Goal: Task Accomplishment & Management: Manage account settings

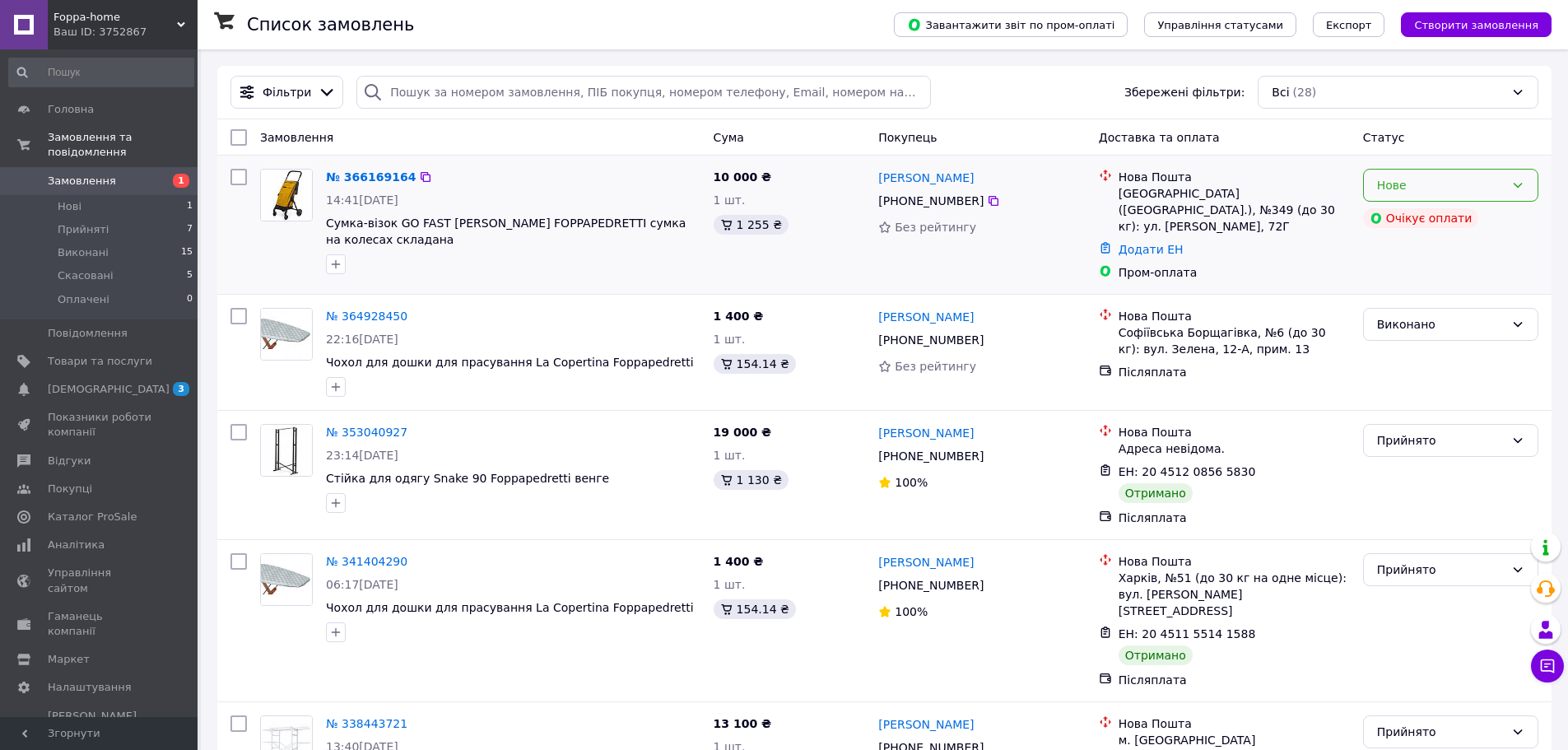
click at [1521, 186] on icon at bounding box center [1517, 185] width 13 height 13
click at [1411, 216] on li "Прийнято" at bounding box center [1451, 222] width 174 height 30
click at [1521, 186] on icon at bounding box center [1517, 185] width 13 height 13
click at [97, 382] on span "[DEMOGRAPHIC_DATA]" at bounding box center [109, 389] width 122 height 15
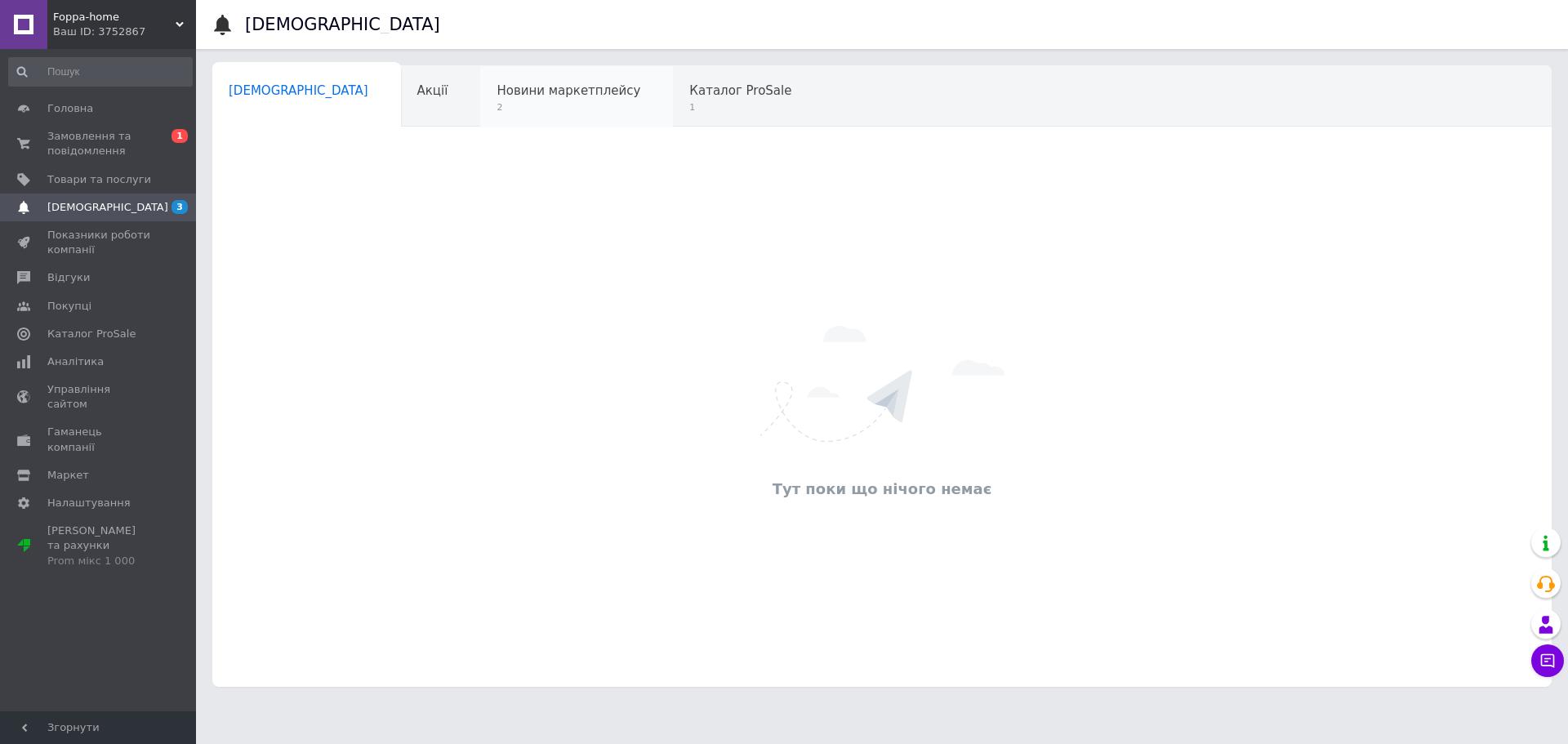
click at [504, 97] on span "Новини маркетплейсу" at bounding box center [569, 90] width 144 height 15
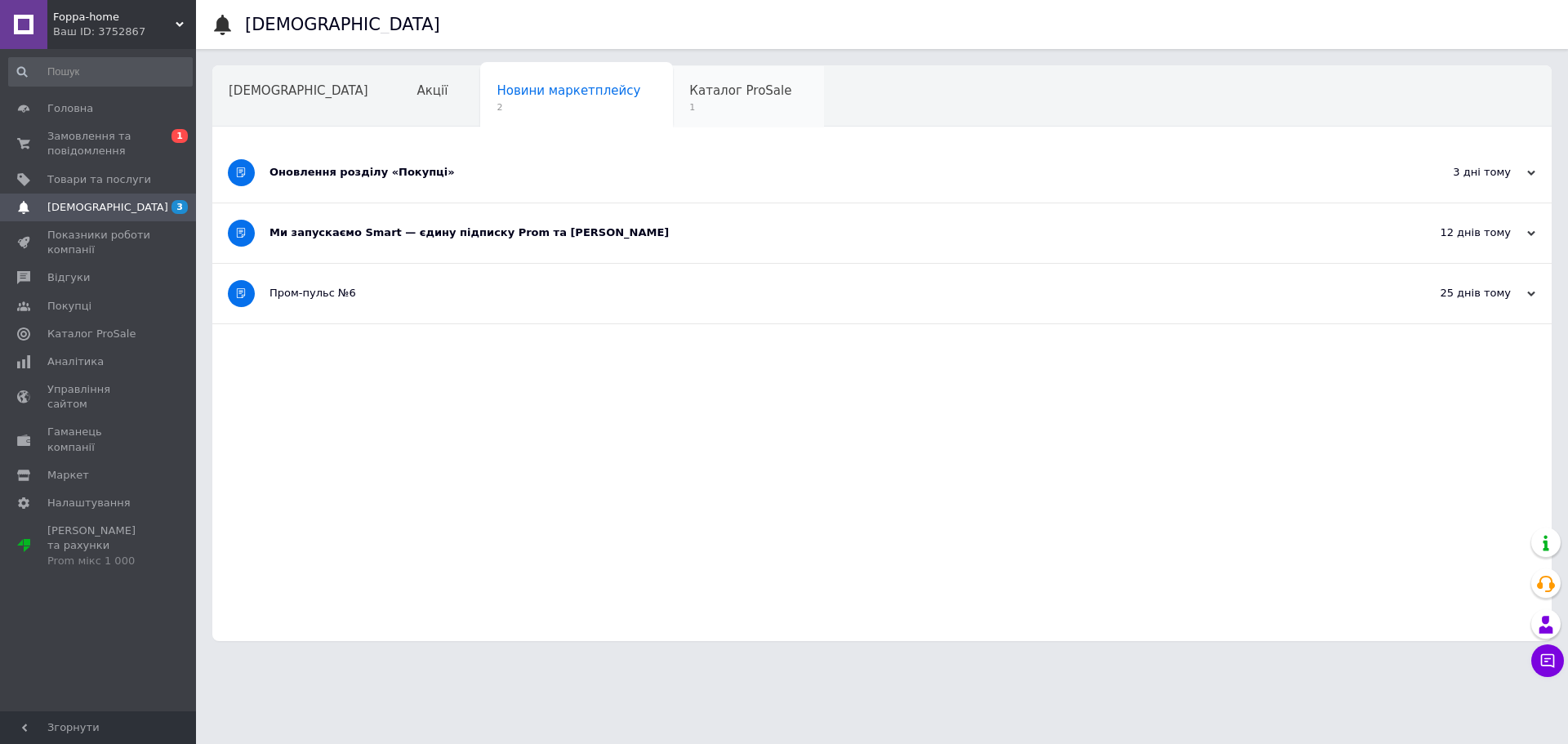
click at [673, 101] on div "Каталог ProSale 1" at bounding box center [749, 97] width 151 height 62
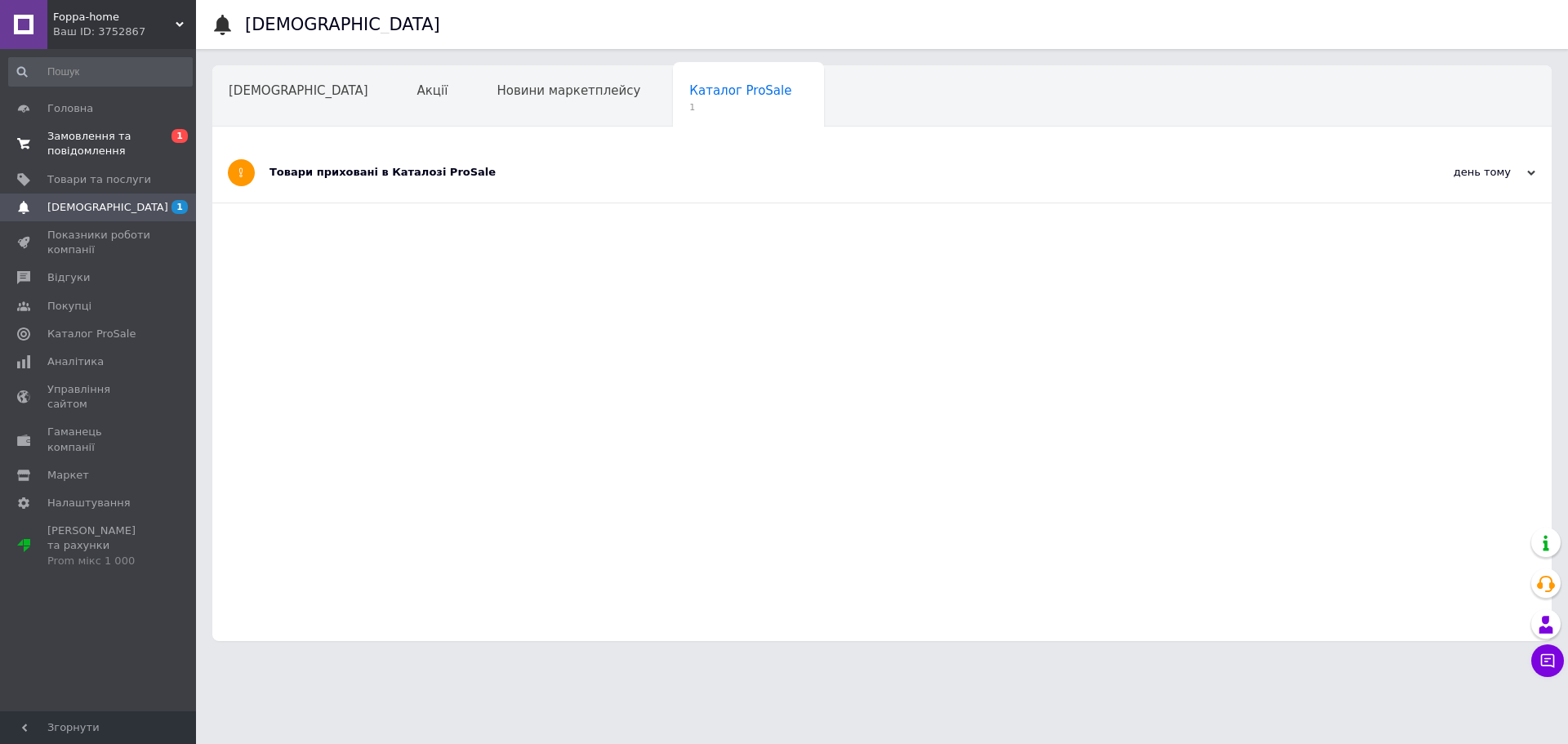
click at [75, 139] on span "Замовлення та повідомлення" at bounding box center [99, 144] width 103 height 30
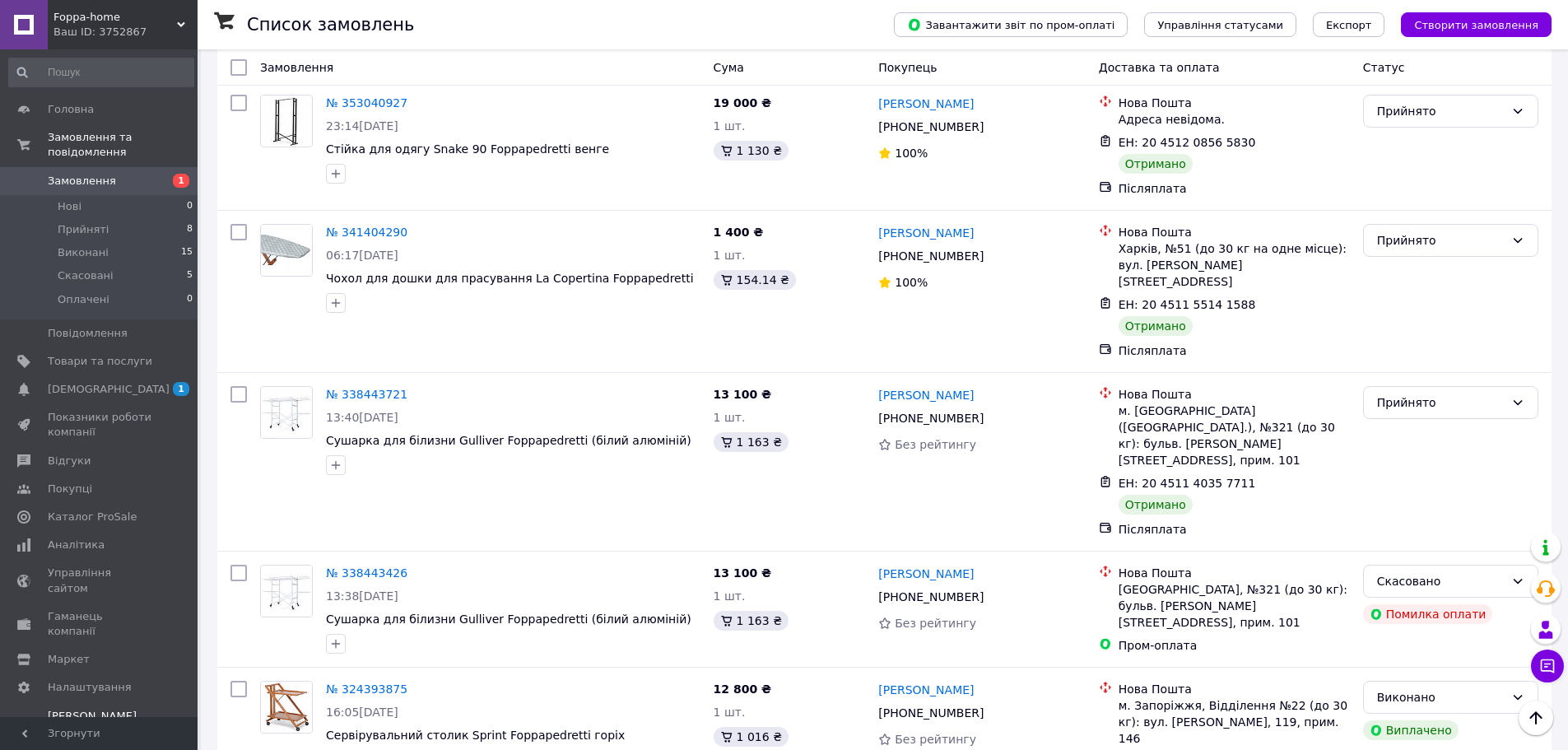
scroll to position [412, 0]
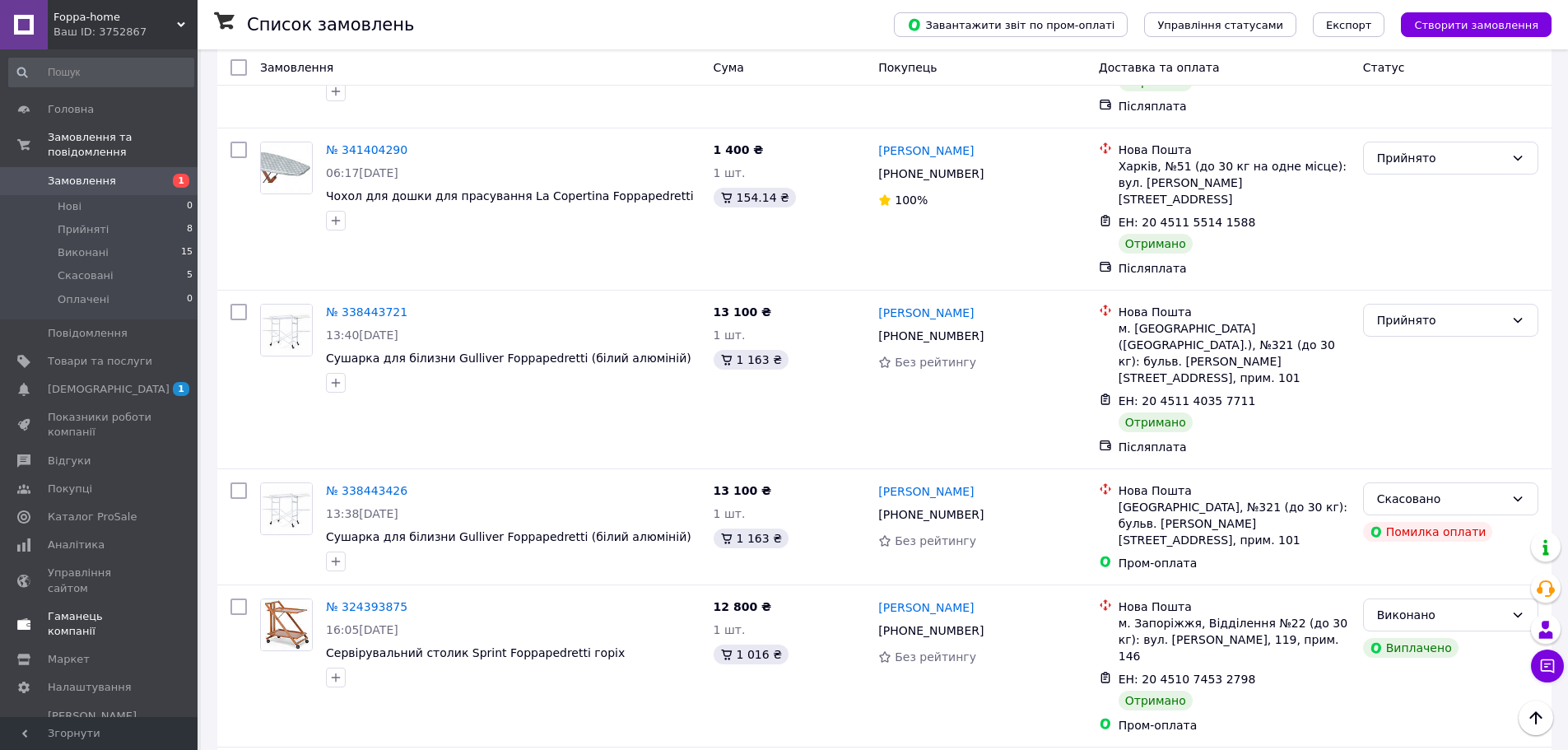
click at [75, 609] on span "Гаманець компанії" at bounding box center [100, 624] width 104 height 30
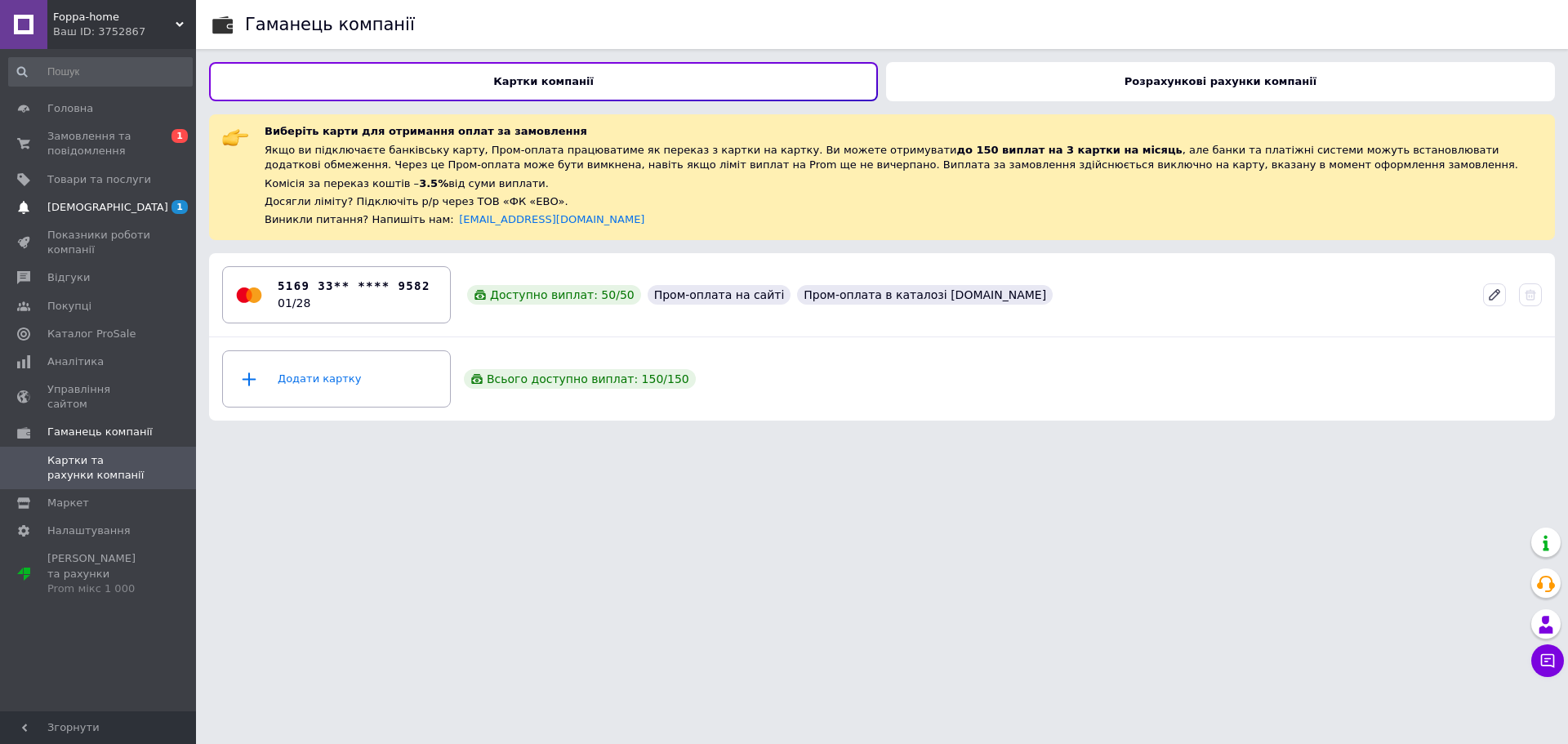
click at [84, 209] on span "[DEMOGRAPHIC_DATA]" at bounding box center [108, 208] width 121 height 15
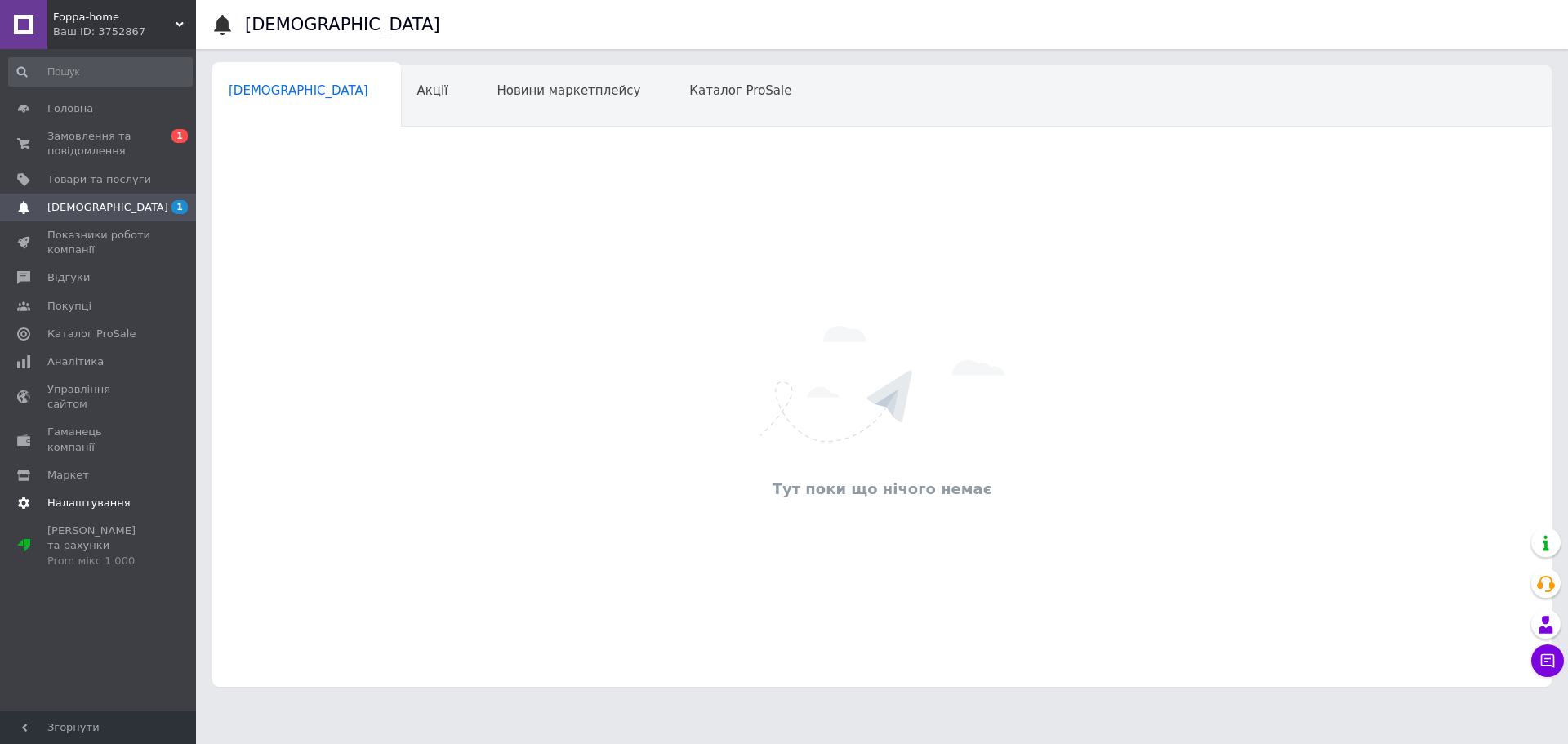
click at [64, 496] on span "Налаштування" at bounding box center [89, 503] width 83 height 15
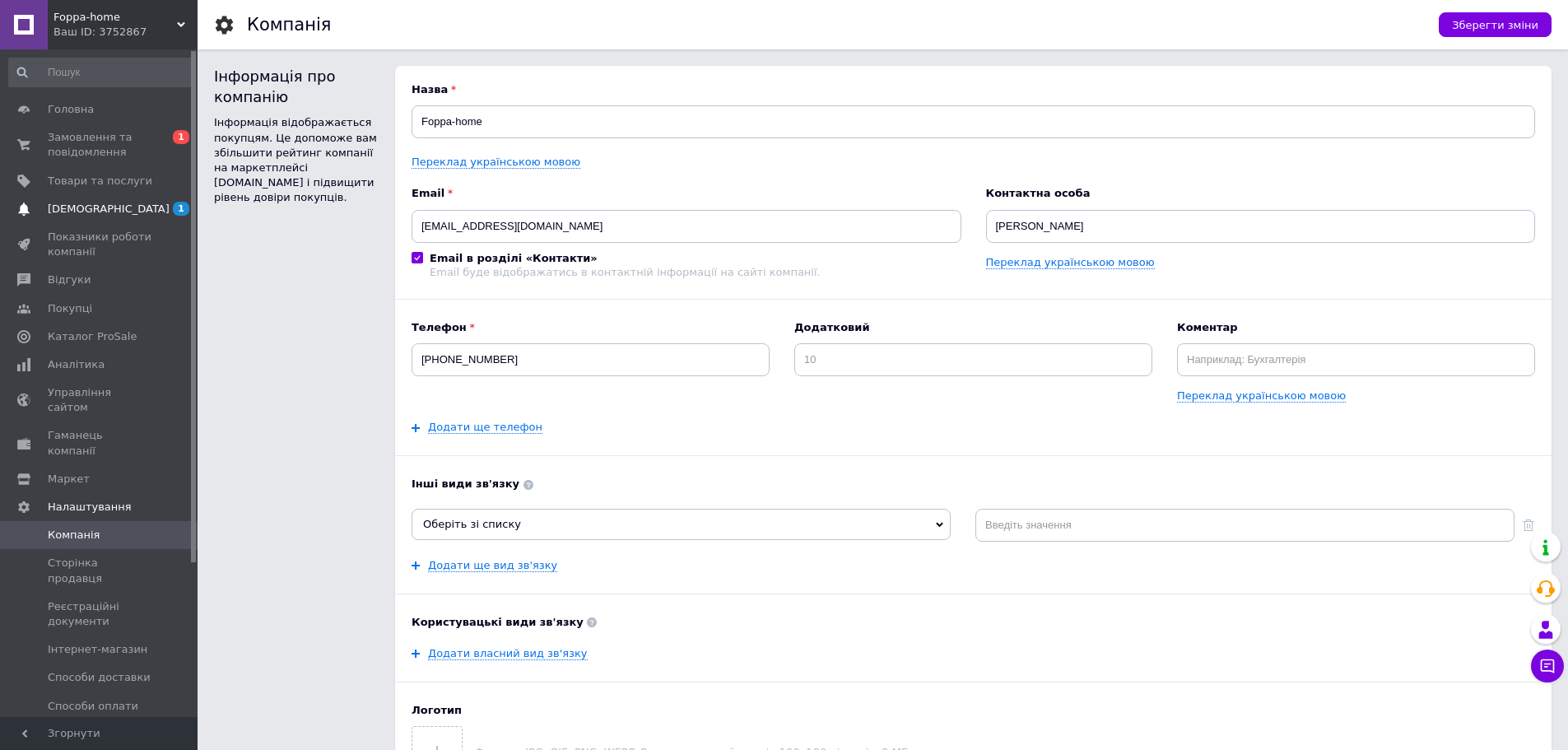
click at [70, 208] on span "[DEMOGRAPHIC_DATA]" at bounding box center [109, 210] width 122 height 15
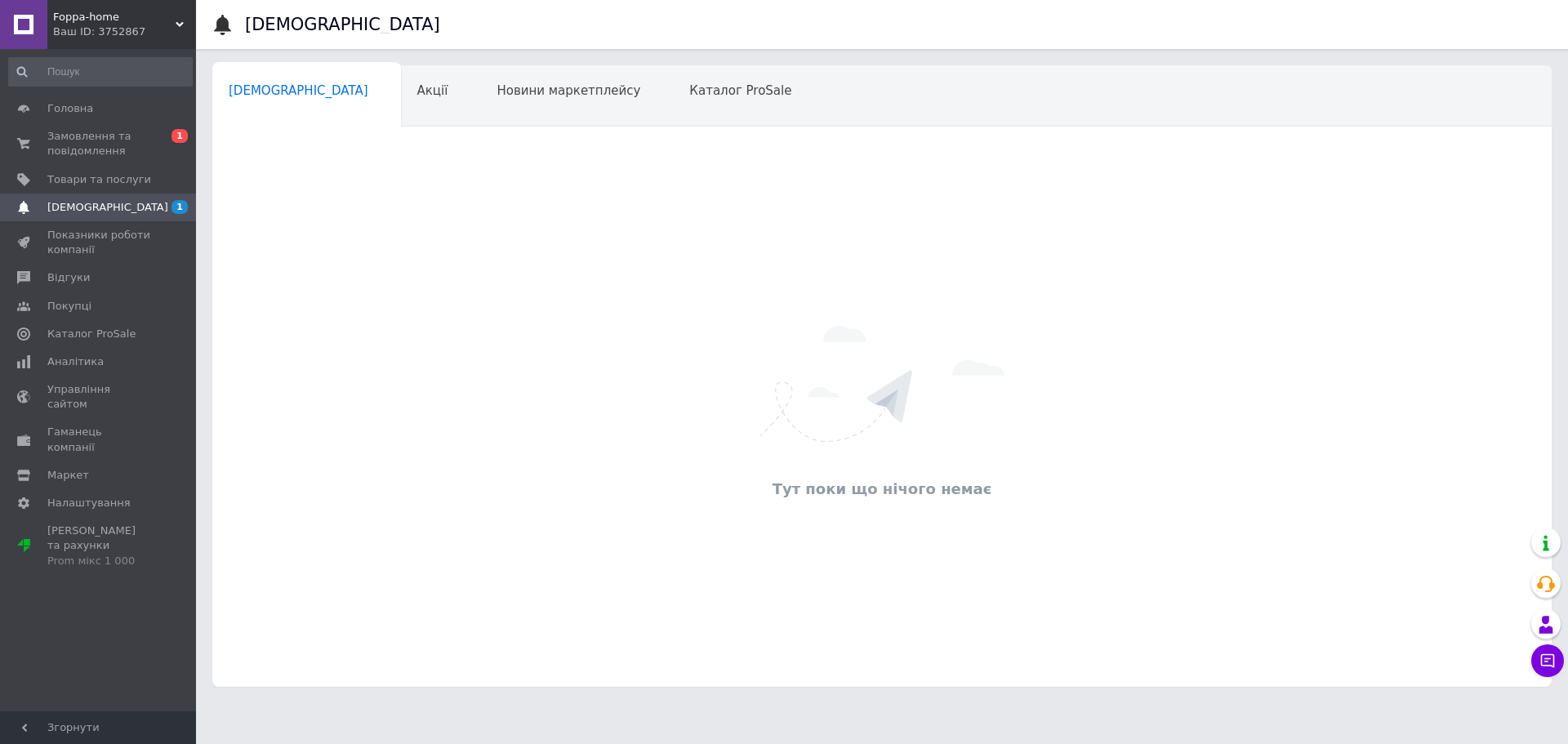
click at [179, 23] on icon at bounding box center [179, 24] width 8 height 8
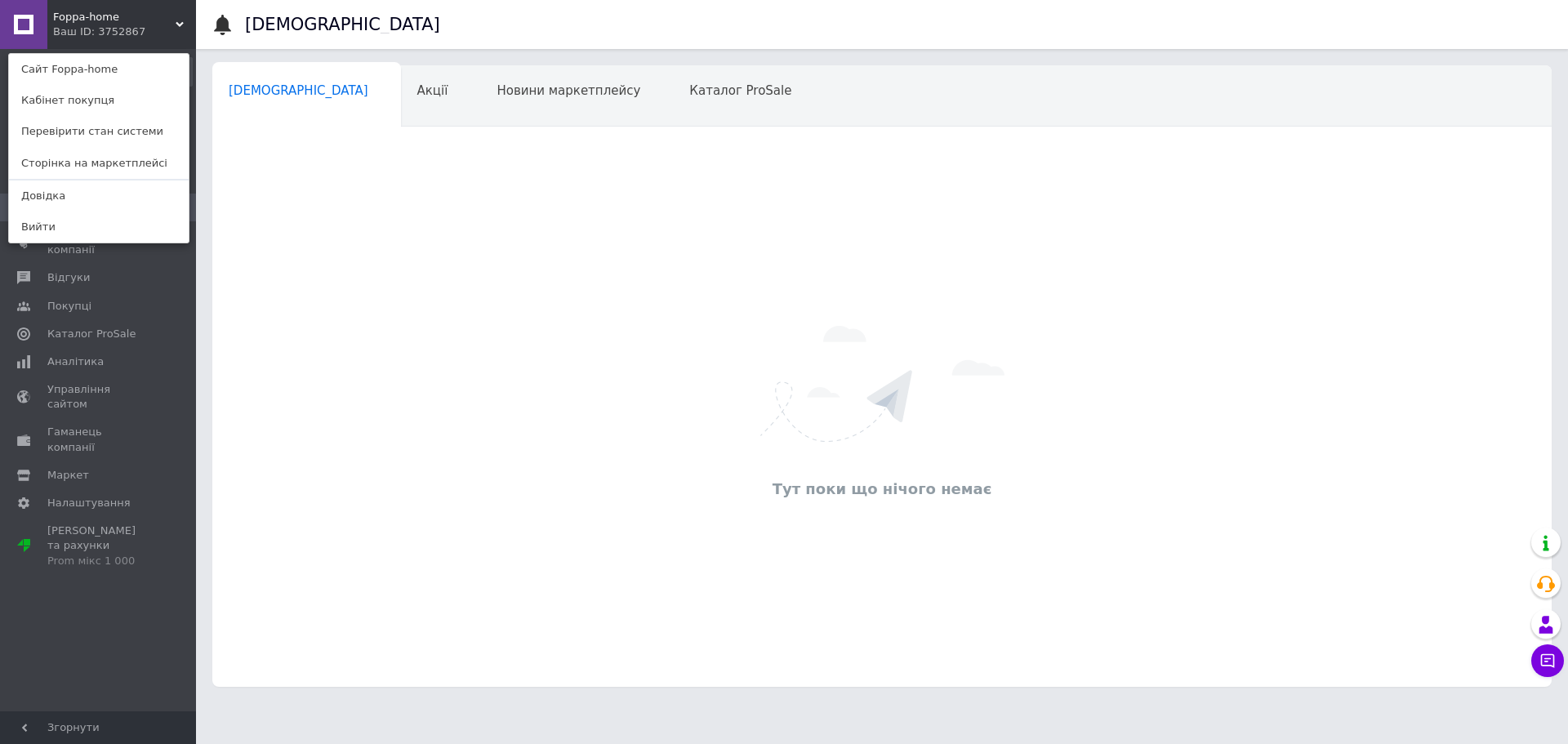
click at [44, 594] on div "Головна Замовлення та повідомлення 0 1 Товари та послуги Сповіщення 1 Показники…" at bounding box center [101, 383] width 201 height 668
click at [62, 524] on span "[PERSON_NAME] та рахунки Prom мікс 1 000" at bounding box center [99, 546] width 103 height 45
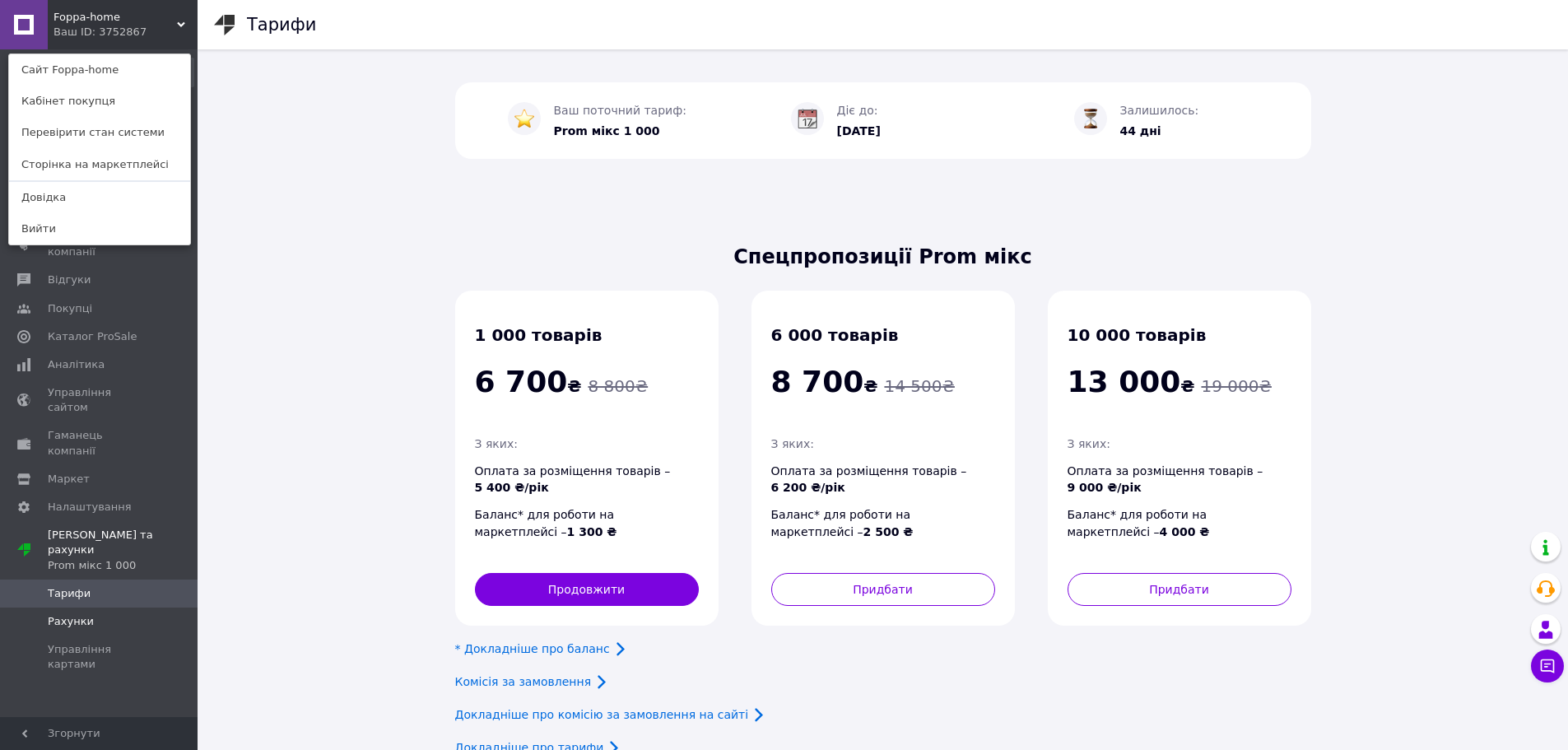
click at [71, 615] on span "Рахунки" at bounding box center [70, 622] width 46 height 15
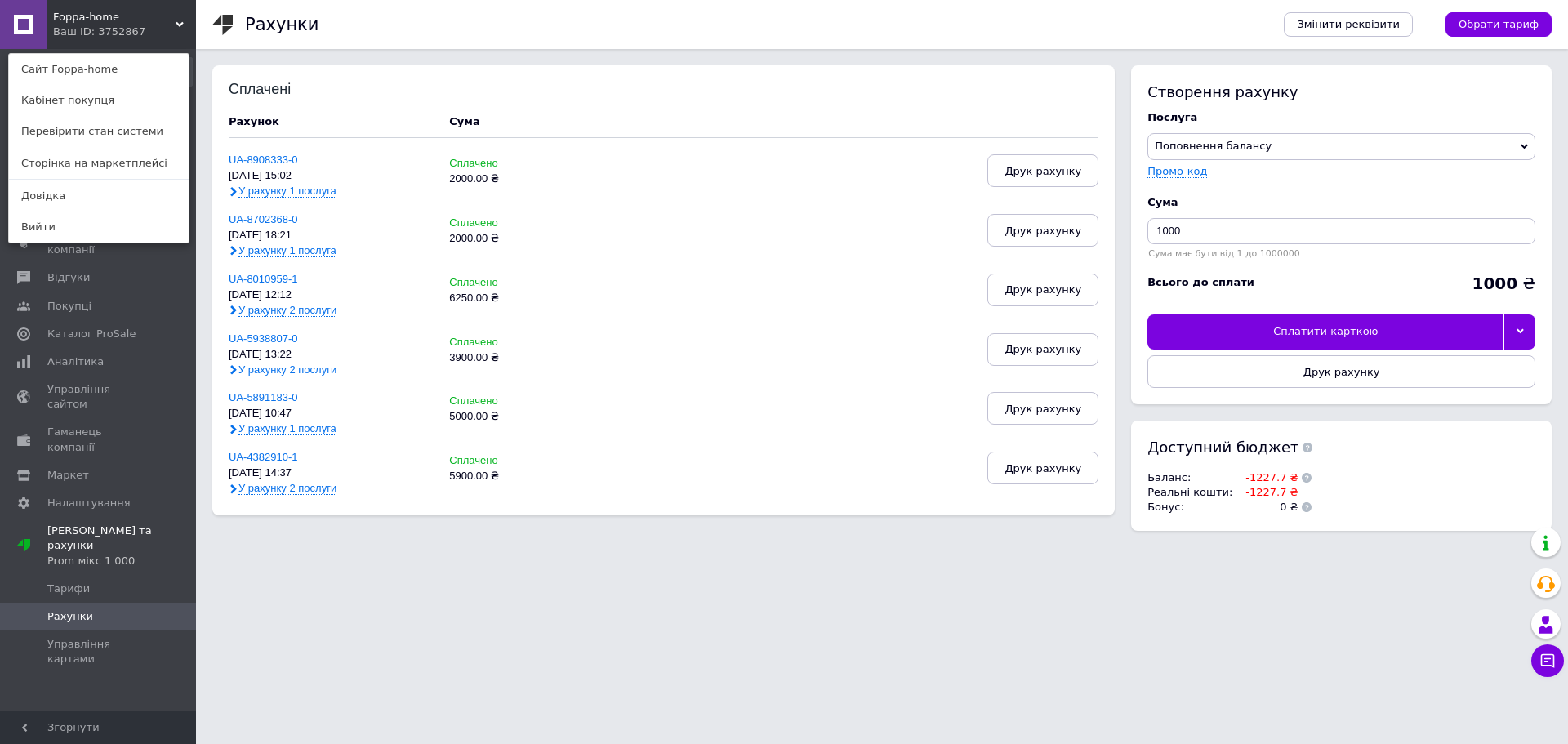
click at [342, 563] on html "Foppa-home Ваш ID: 3752867 Сайт Foppa-home Кабінет покупця Перевірити стан сист…" at bounding box center [784, 282] width 1568 height 563
click at [81, 17] on span "Foppa-home" at bounding box center [114, 18] width 122 height 15
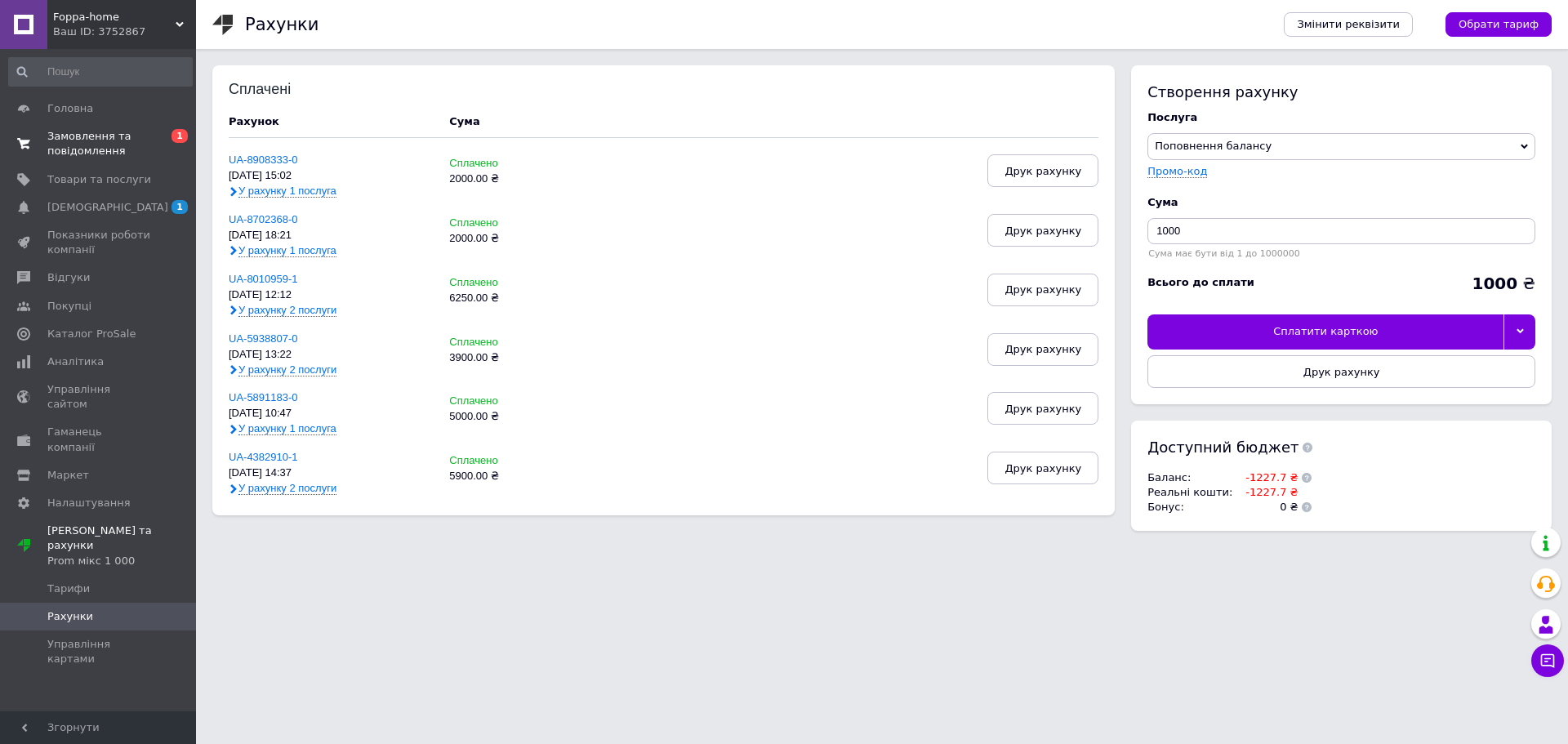
click at [62, 142] on span "Замовлення та повідомлення" at bounding box center [99, 144] width 103 height 30
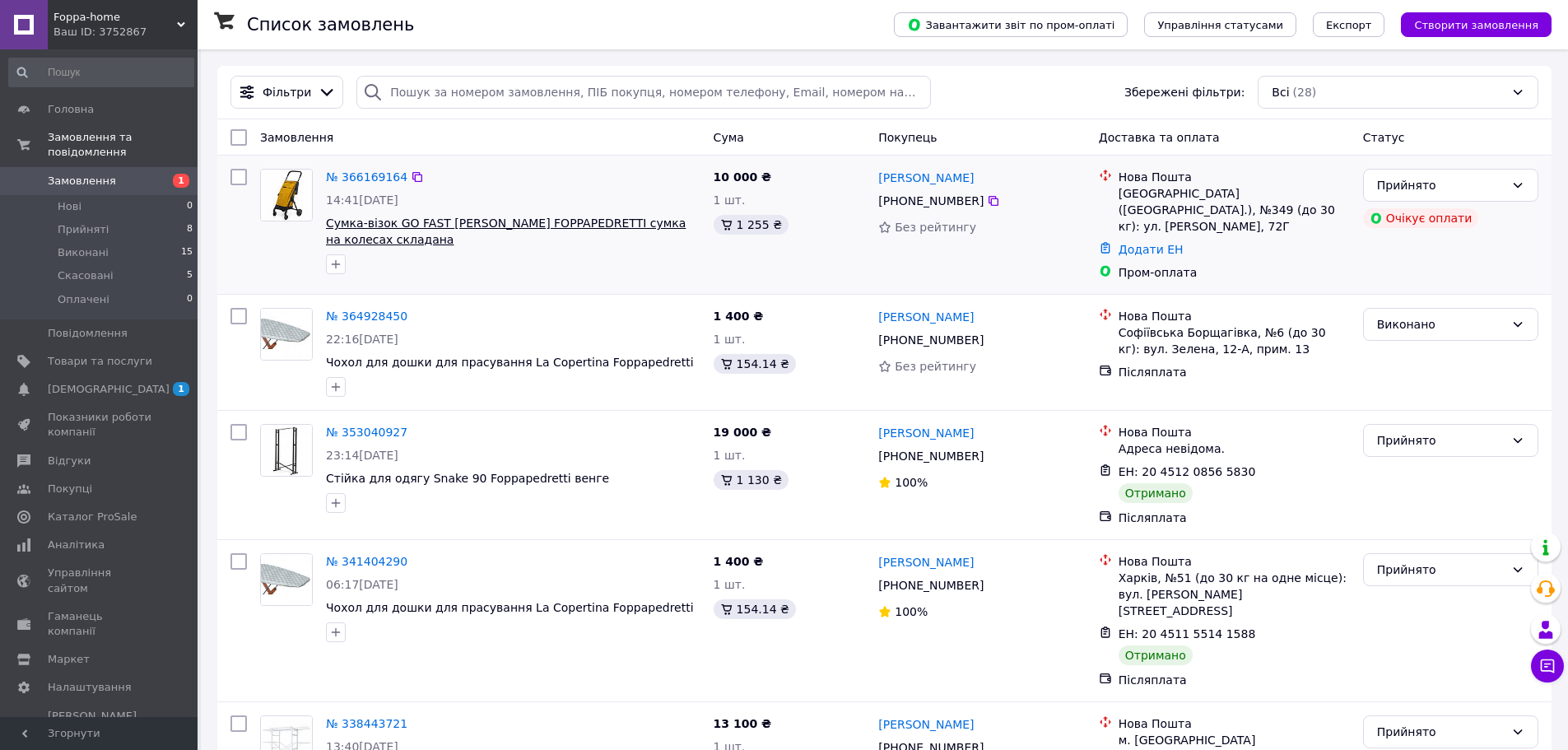
click at [429, 228] on span "Сумка-візок GO FAST [PERSON_NAME] FOPPAPEDRETTI сумка на колесах складана" at bounding box center [505, 231] width 360 height 30
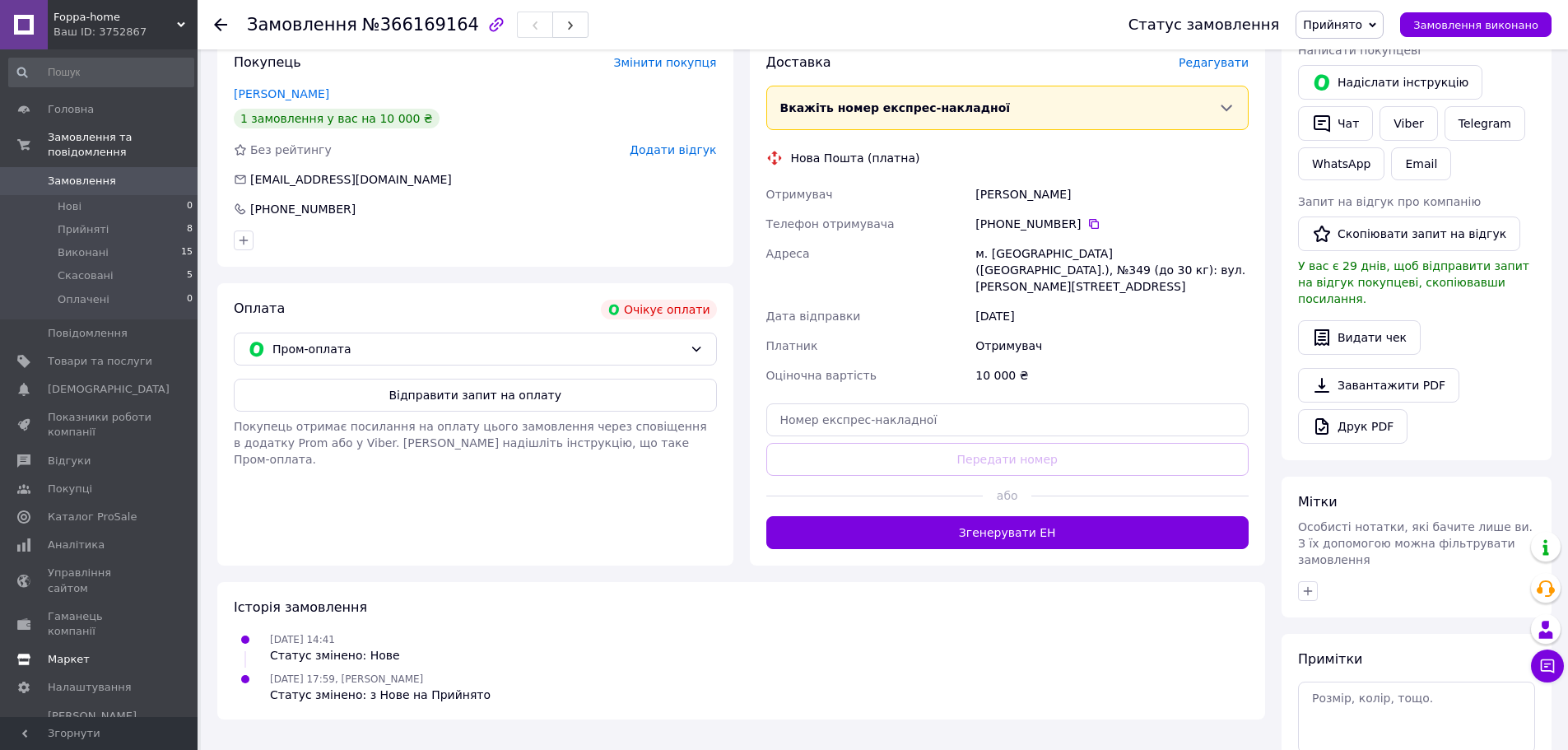
scroll to position [415, 0]
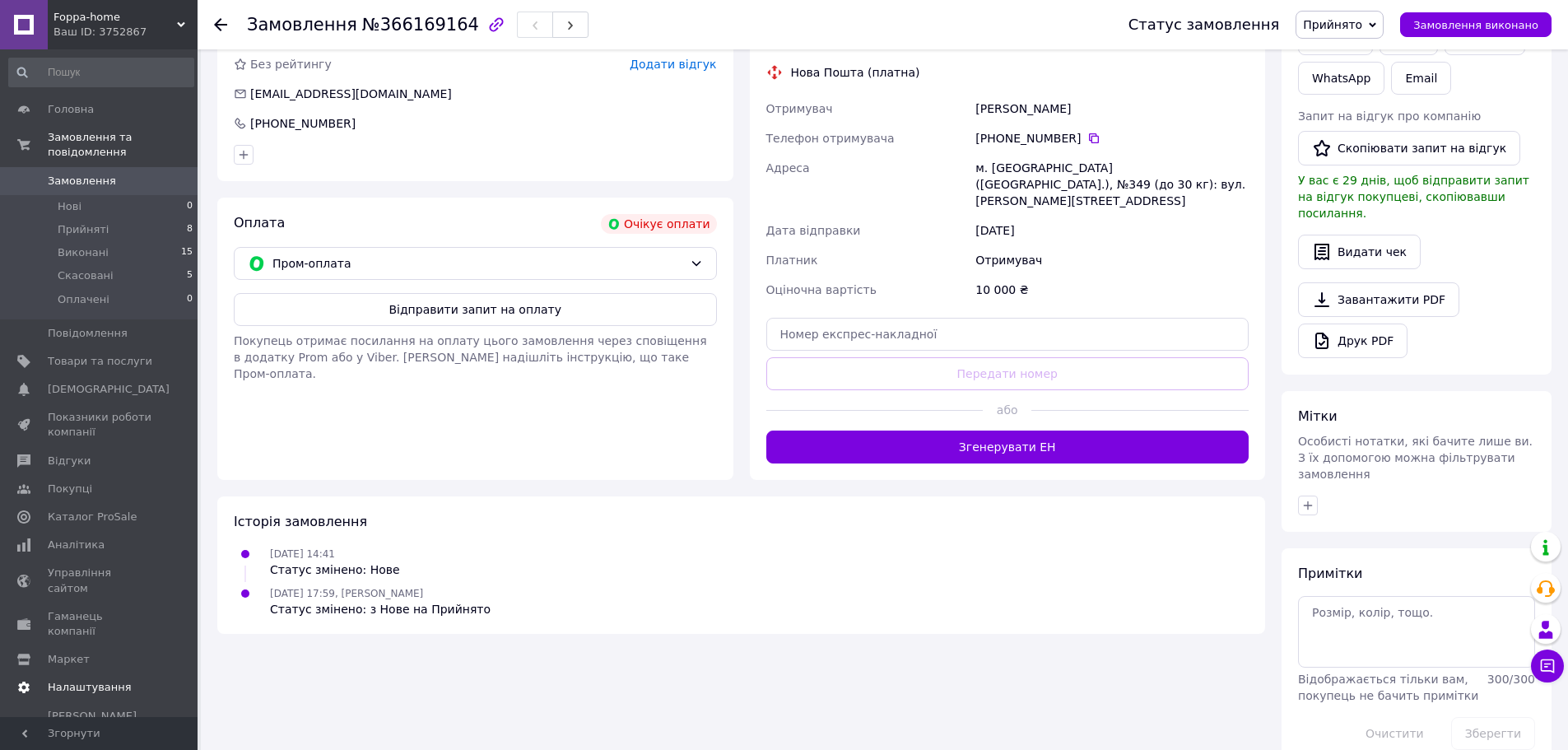
click at [56, 680] on span "Налаштування" at bounding box center [89, 688] width 84 height 15
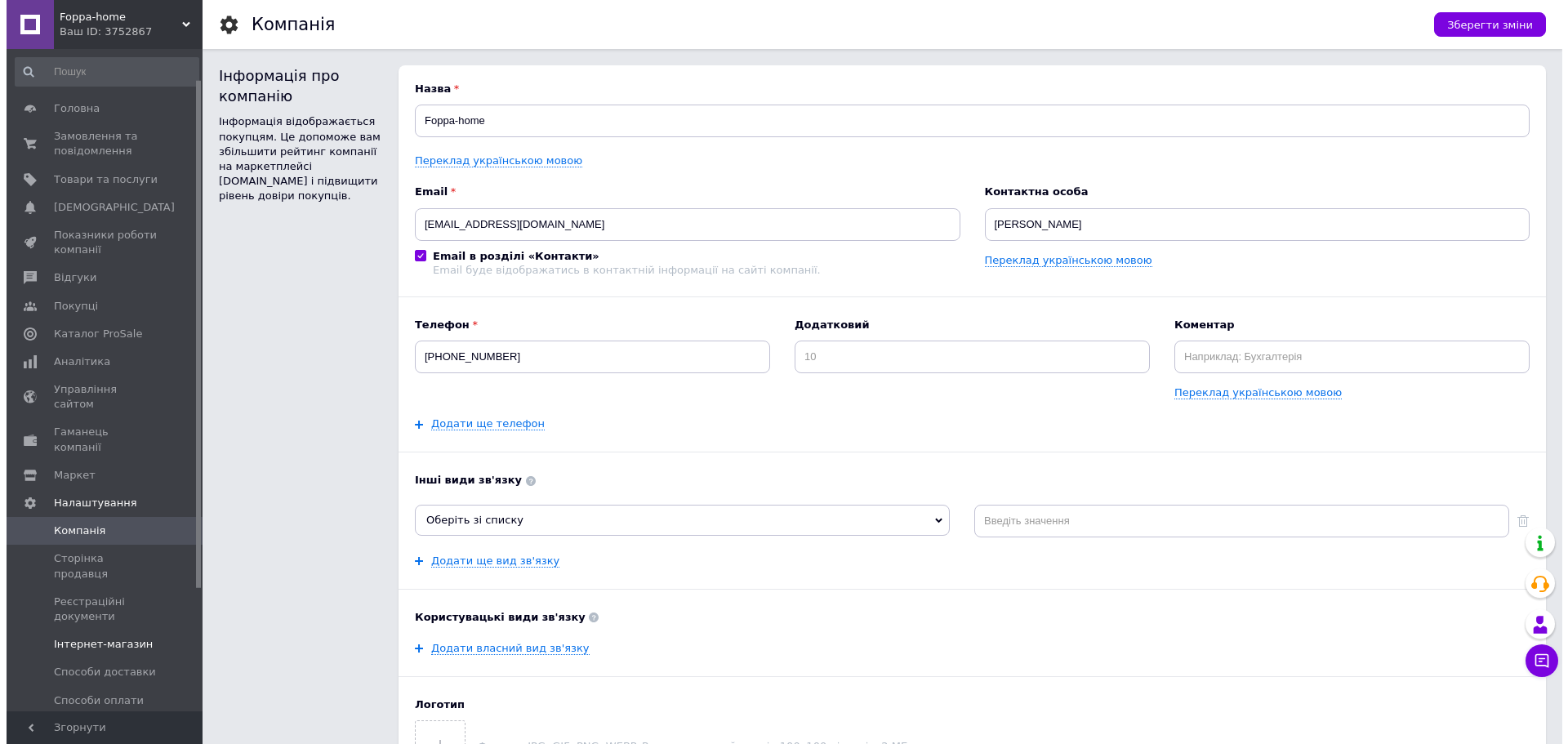
scroll to position [199, 0]
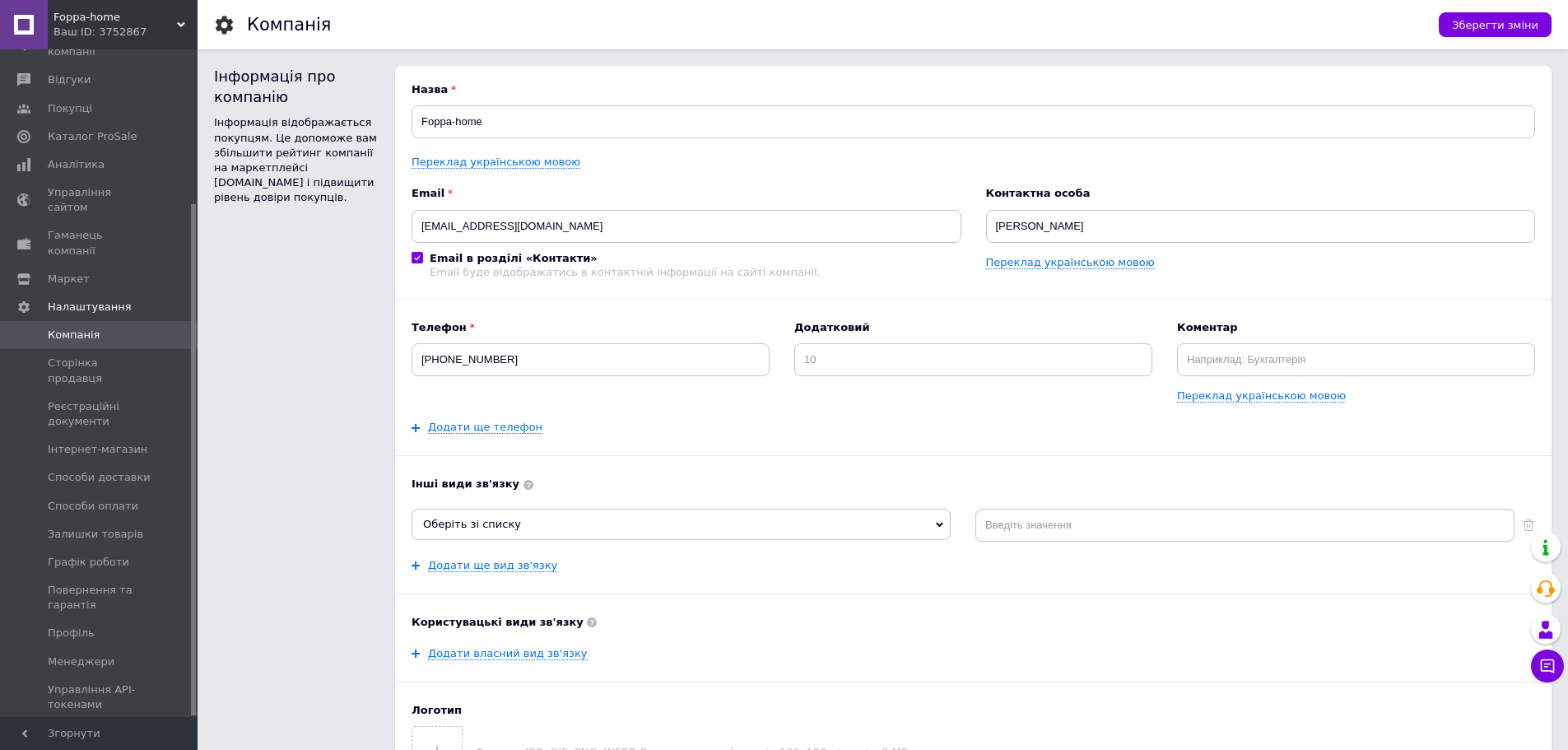
click at [85, 749] on div "Prom мікс 1 000" at bounding box center [100, 763] width 104 height 15
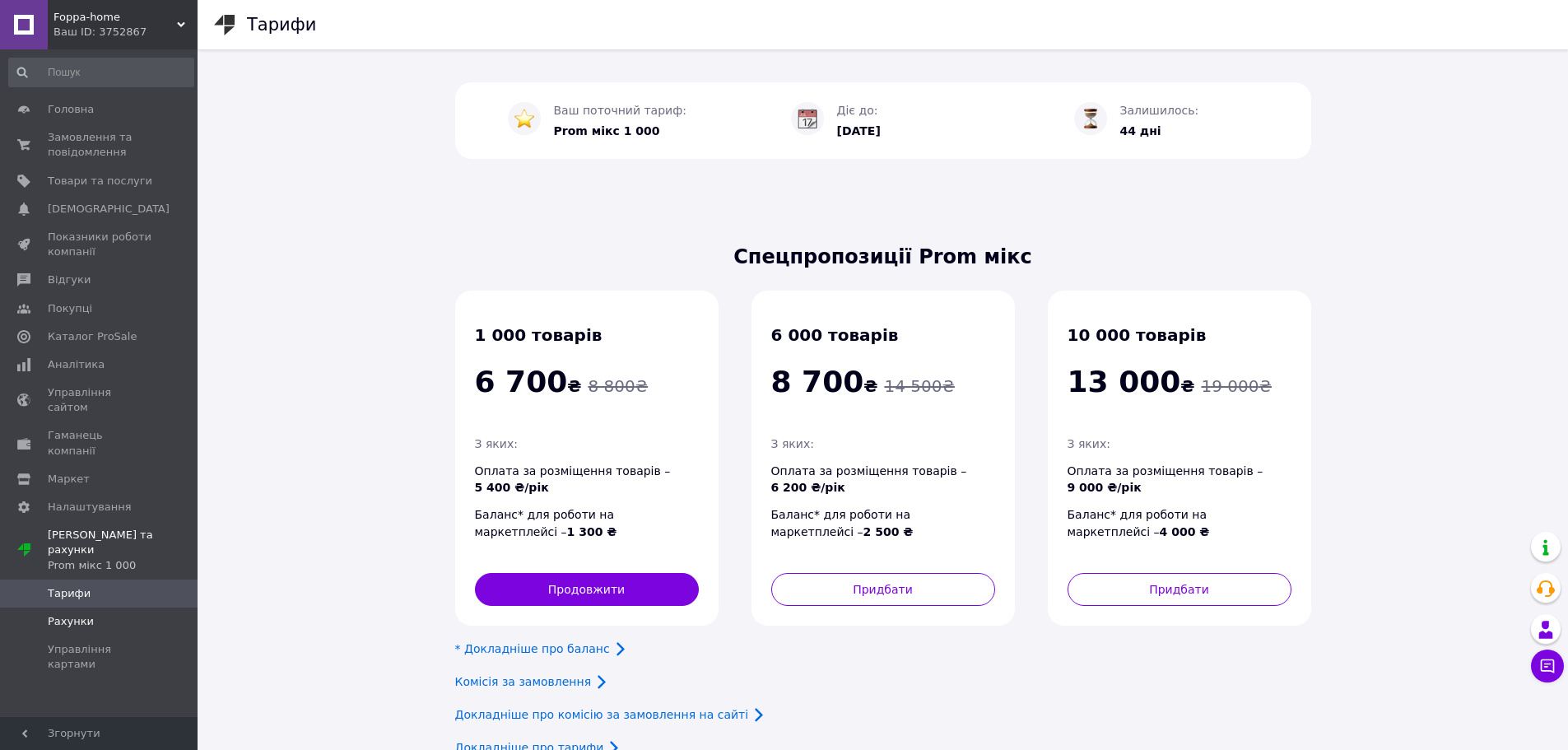
click at [53, 615] on span "Рахунки" at bounding box center [70, 622] width 46 height 15
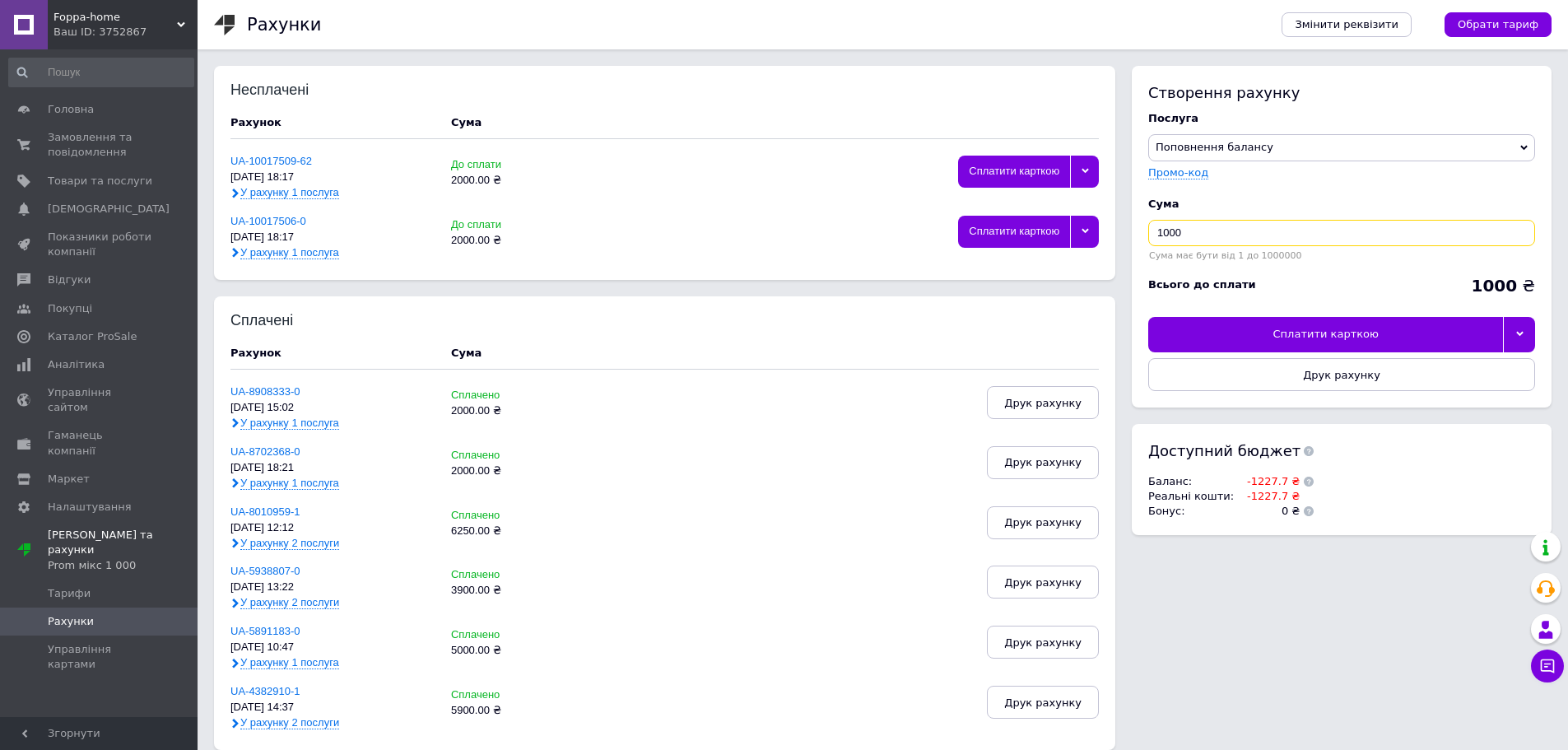
click at [1158, 232] on input "1000" at bounding box center [1342, 233] width 387 height 26
drag, startPoint x: 1027, startPoint y: 237, endPoint x: 909, endPoint y: 242, distance: 118.1
drag, startPoint x: 909, startPoint y: 242, endPoint x: 674, endPoint y: 253, distance: 235.3
click at [674, 253] on div "Сплатити карткою" at bounding box center [882, 238] width 435 height 43
click at [239, 253] on icon at bounding box center [235, 253] width 10 height 10
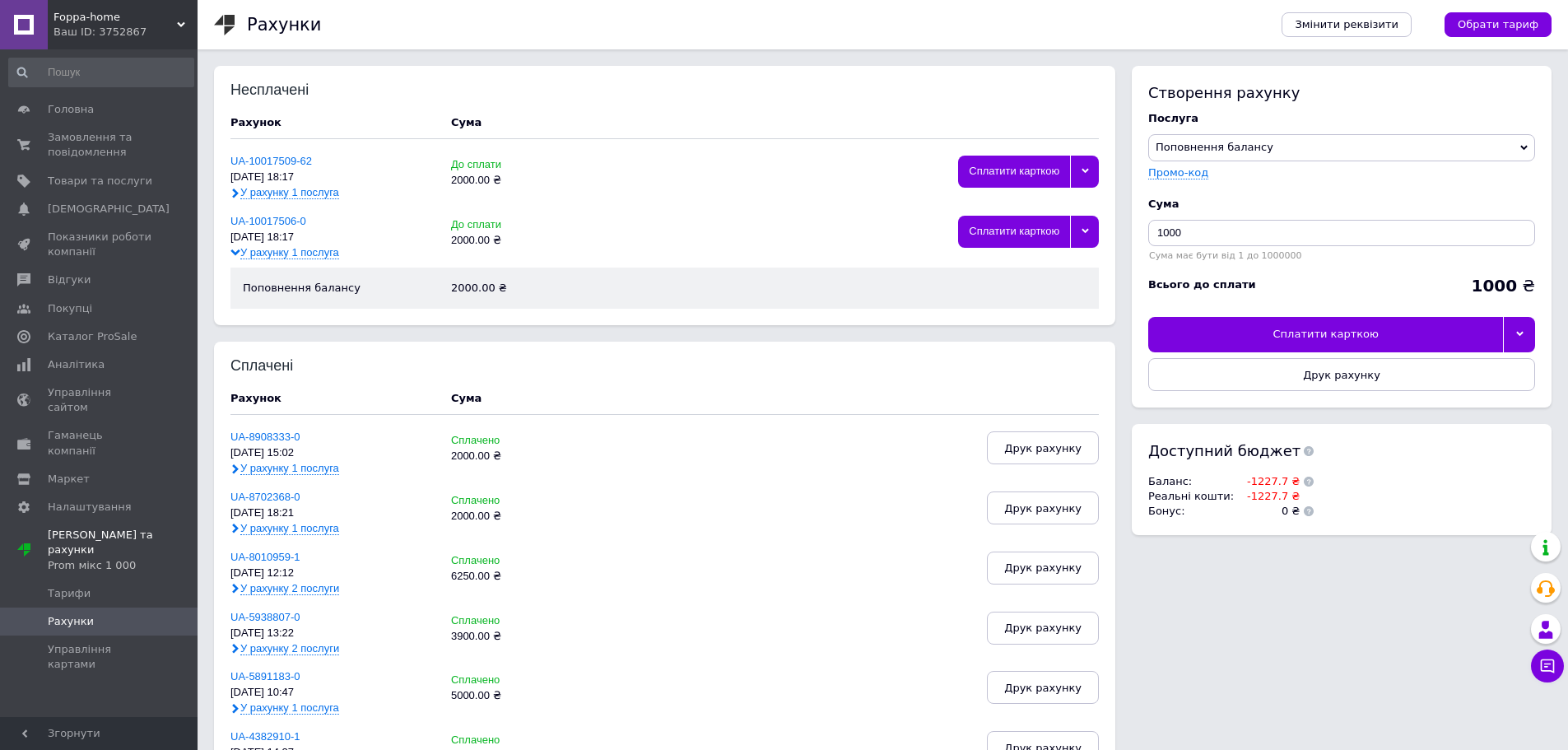
click at [239, 253] on use at bounding box center [235, 252] width 9 height 7
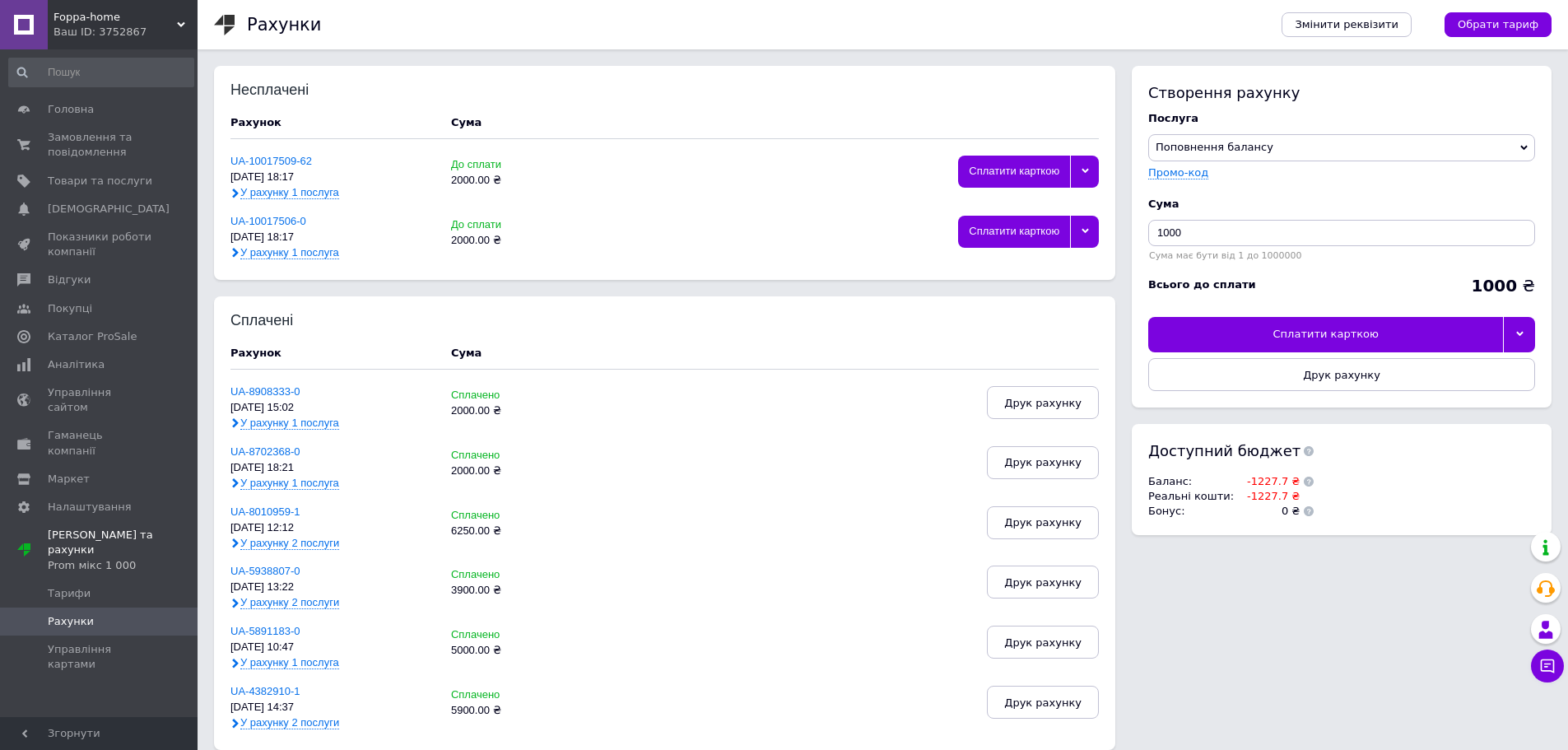
click at [266, 194] on span "У рахунку 1 послуга" at bounding box center [289, 193] width 99 height 13
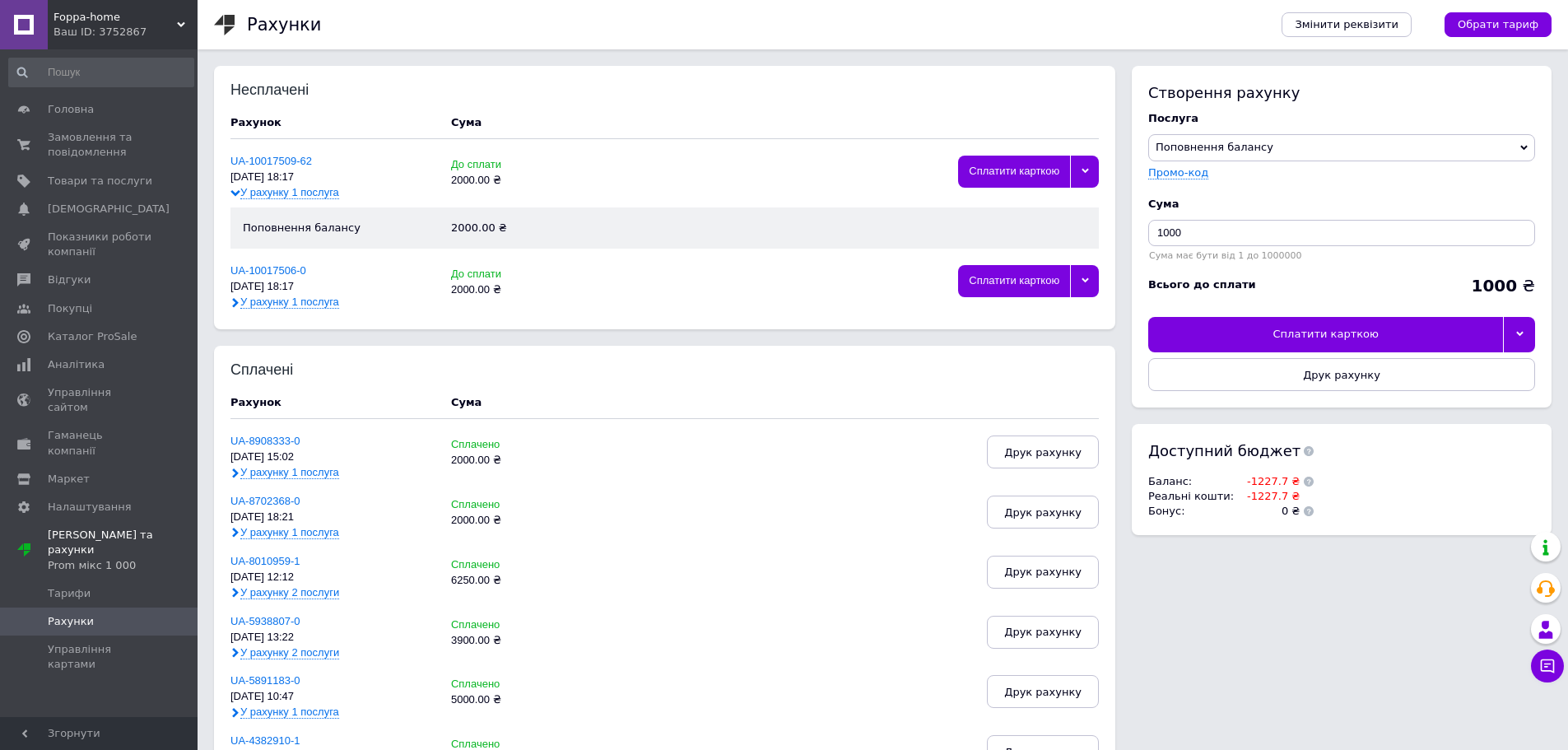
click at [235, 195] on use at bounding box center [235, 193] width 9 height 7
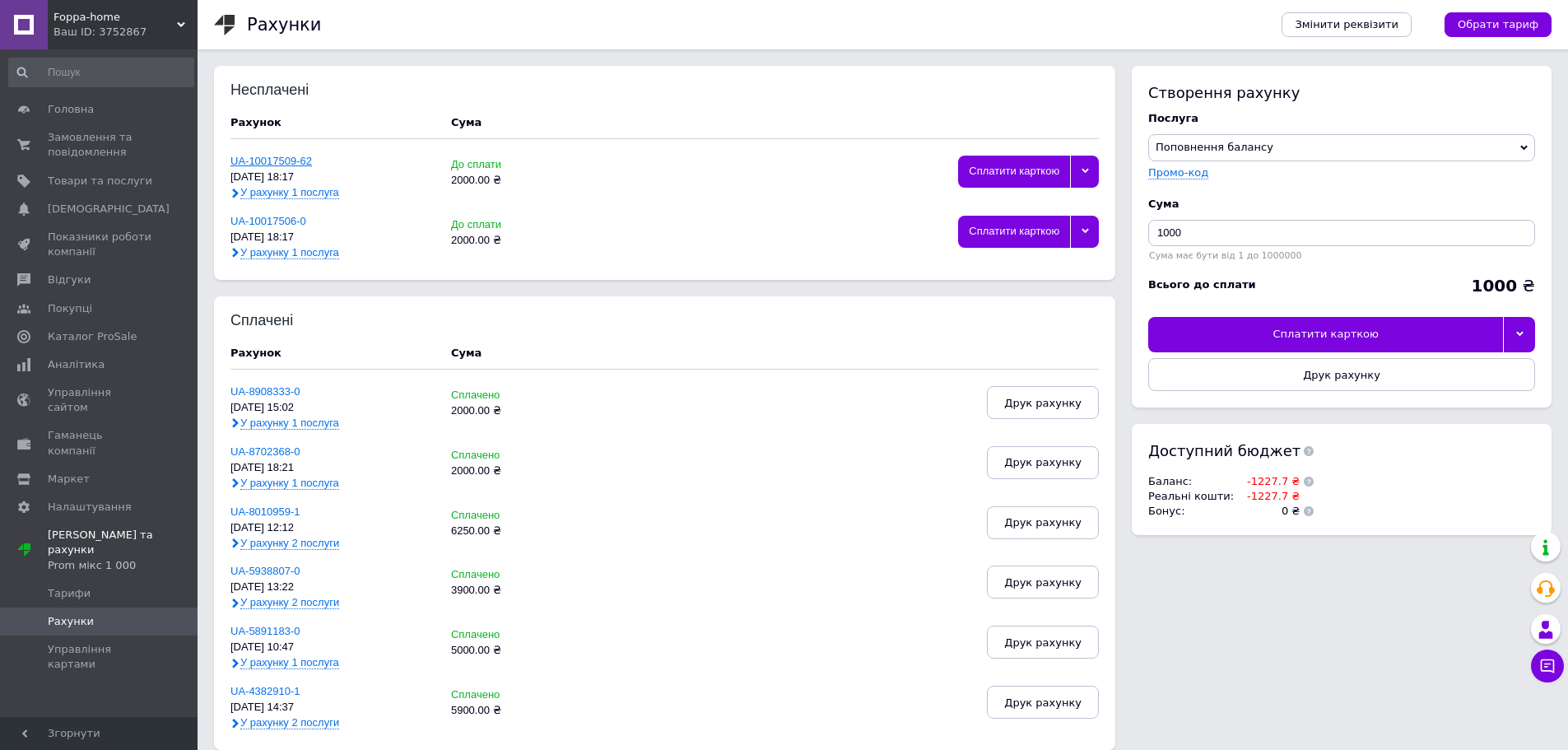
drag, startPoint x: 275, startPoint y: 223, endPoint x: 278, endPoint y: 161, distance: 62.1
click at [278, 161] on link "UA-10017509-62" at bounding box center [271, 161] width 82 height 12
drag, startPoint x: 270, startPoint y: 162, endPoint x: 639, endPoint y: 102, distance: 373.8
click at [639, 102] on div "Несплачені Рахунок Cума UA-10017509-62 [DATE] 18:17 У рахунку 1 послуга До спла…" at bounding box center [664, 171] width 868 height 177
click at [488, 243] on div "2000.00 ₴" at bounding box center [520, 241] width 139 height 12
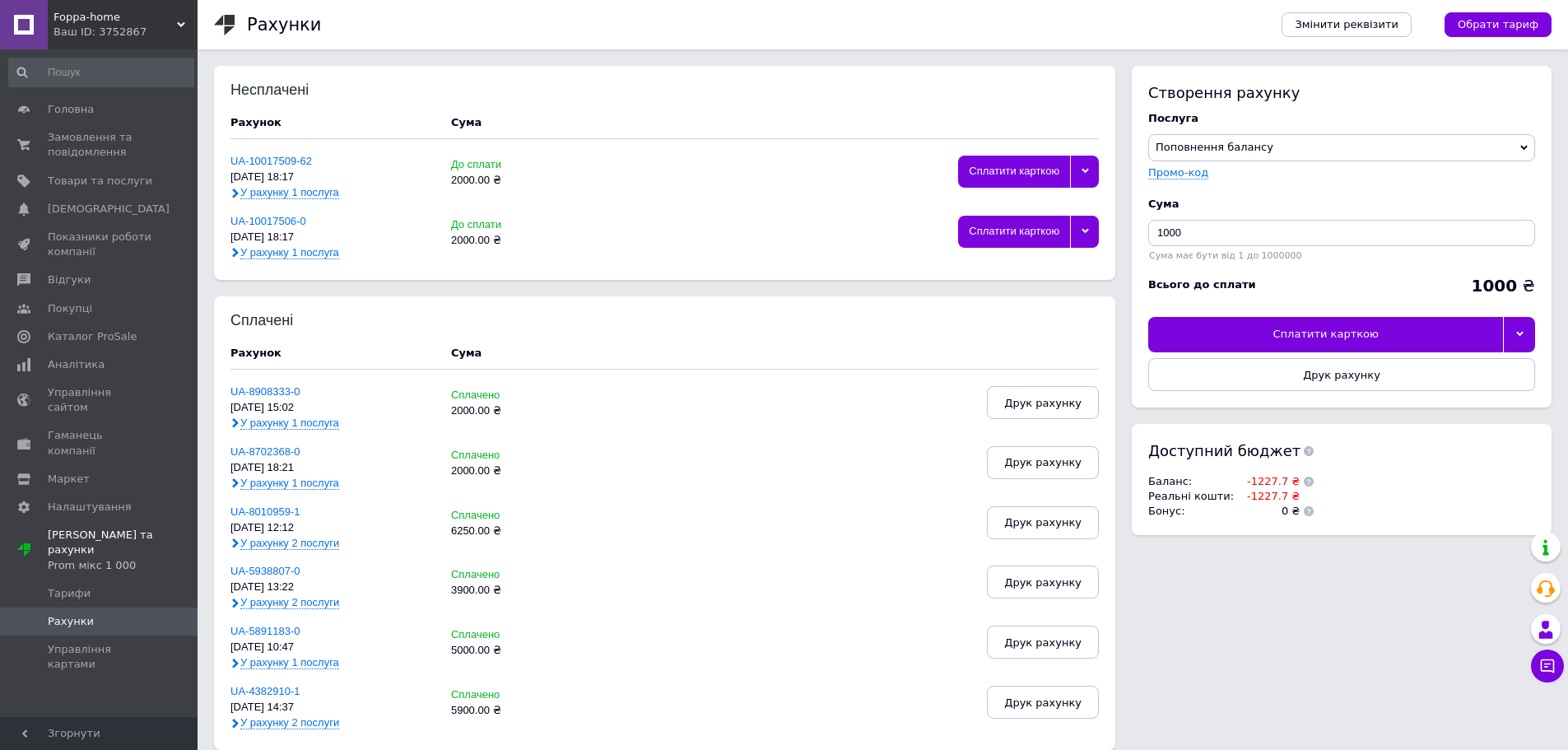
click at [461, 246] on div "2000.00 ₴" at bounding box center [520, 241] width 139 height 12
click at [462, 230] on div "До сплати" at bounding box center [520, 225] width 139 height 12
click at [275, 395] on link "UA-8908333-0" at bounding box center [265, 391] width 70 height 12
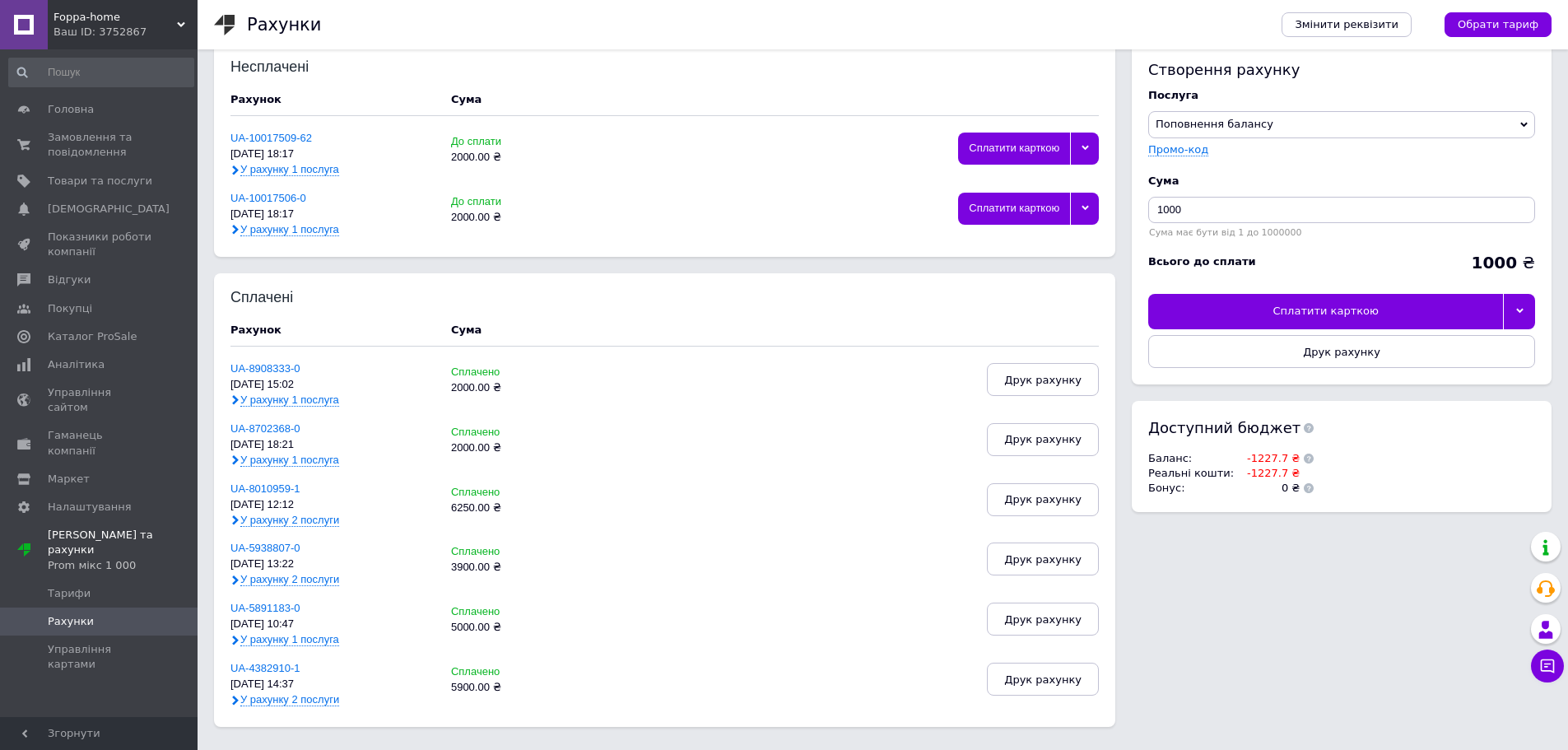
scroll to position [33, 0]
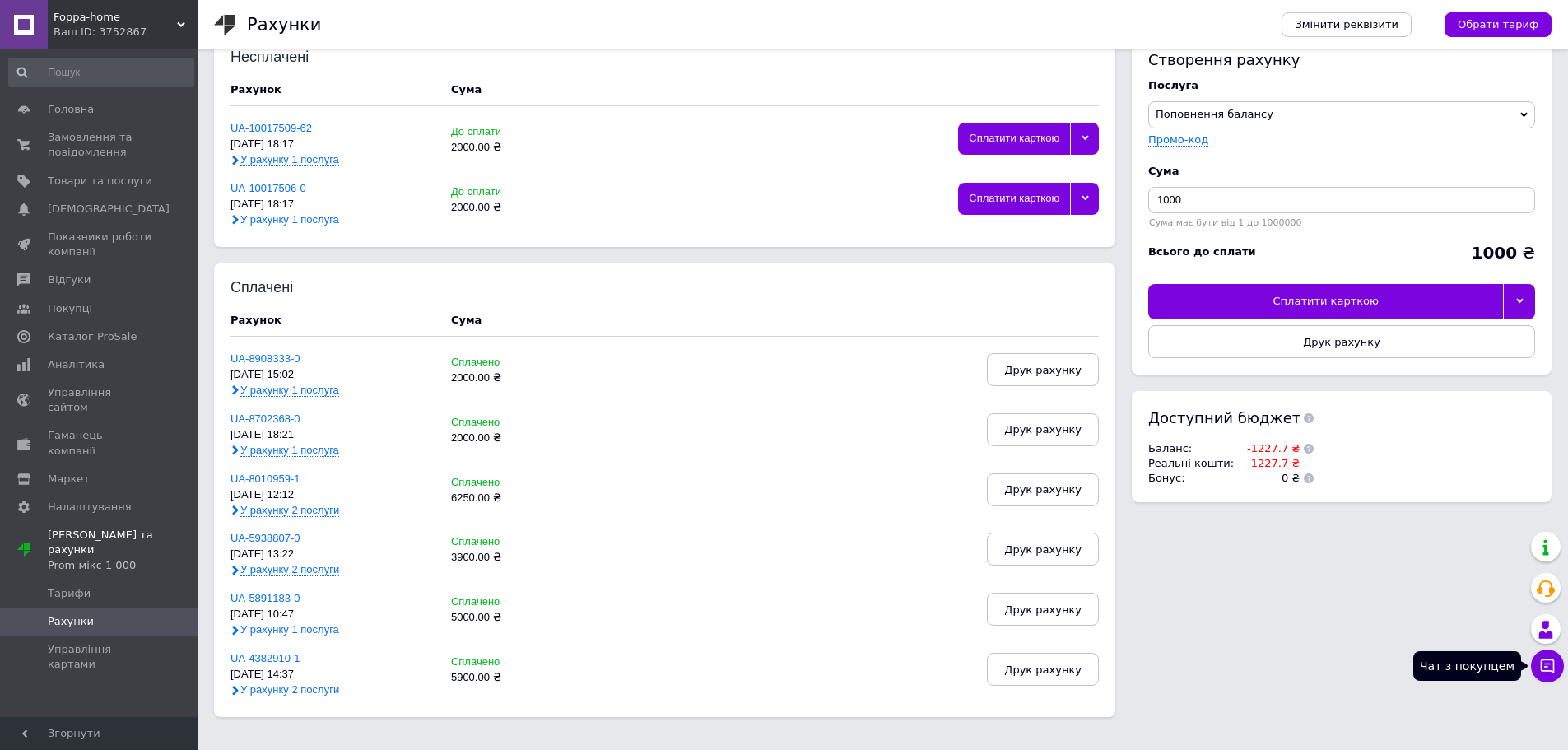
click at [1542, 669] on icon at bounding box center [1547, 666] width 14 height 14
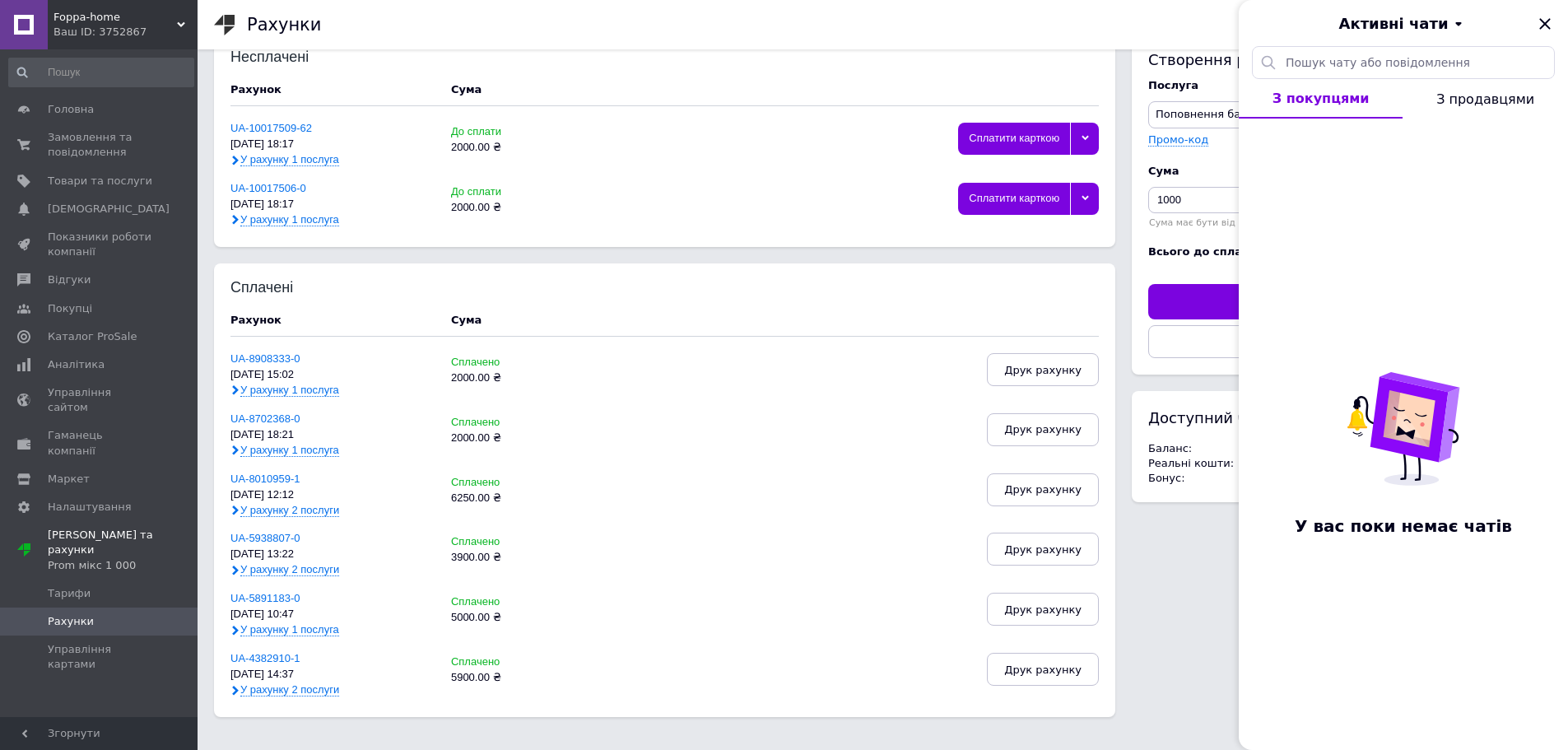
click at [1549, 22] on icon "Закрити" at bounding box center [1545, 23] width 20 height 20
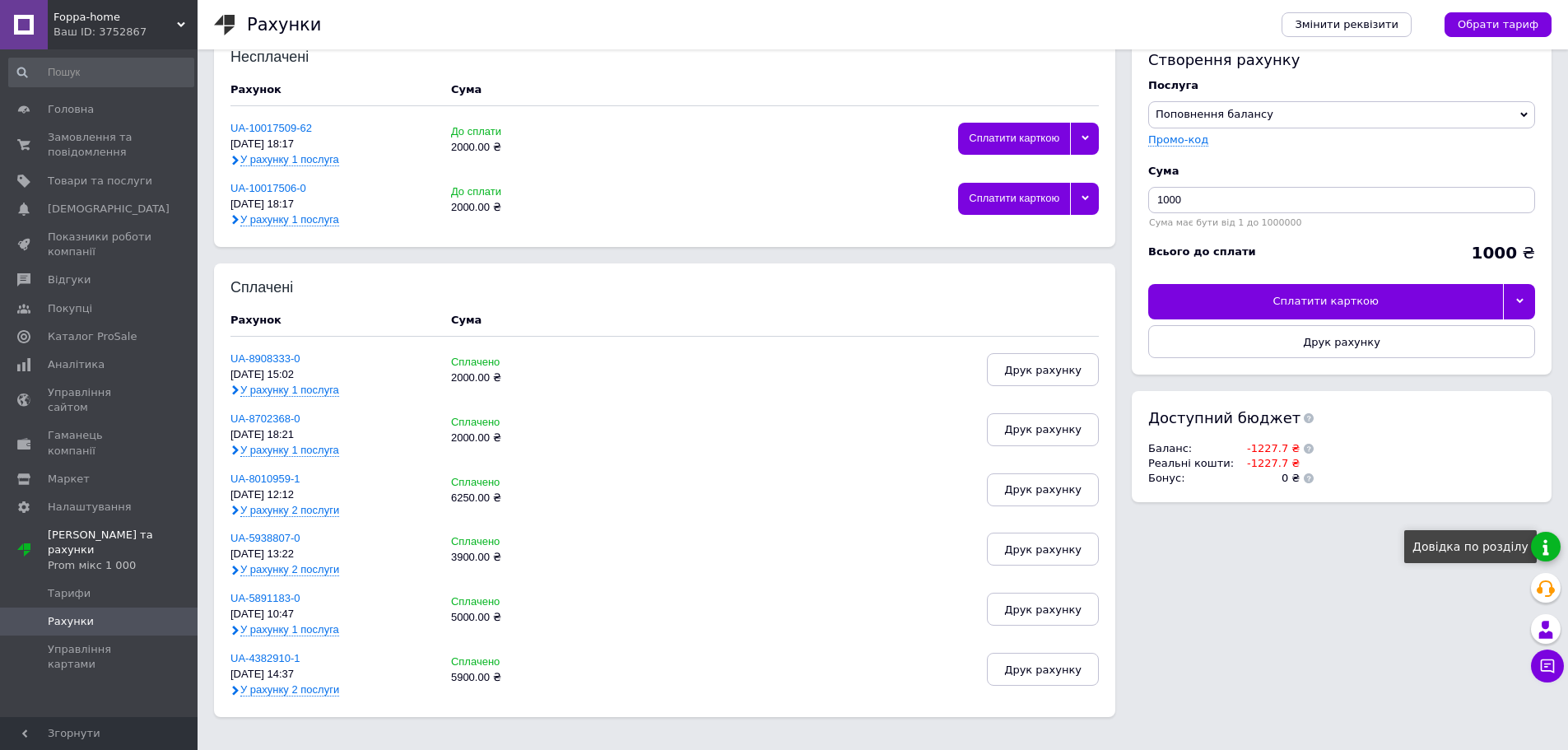
click at [1546, 553] on link at bounding box center [1545, 547] width 30 height 30
click at [1482, 31] on span "Обрати тариф" at bounding box center [1498, 24] width 81 height 15
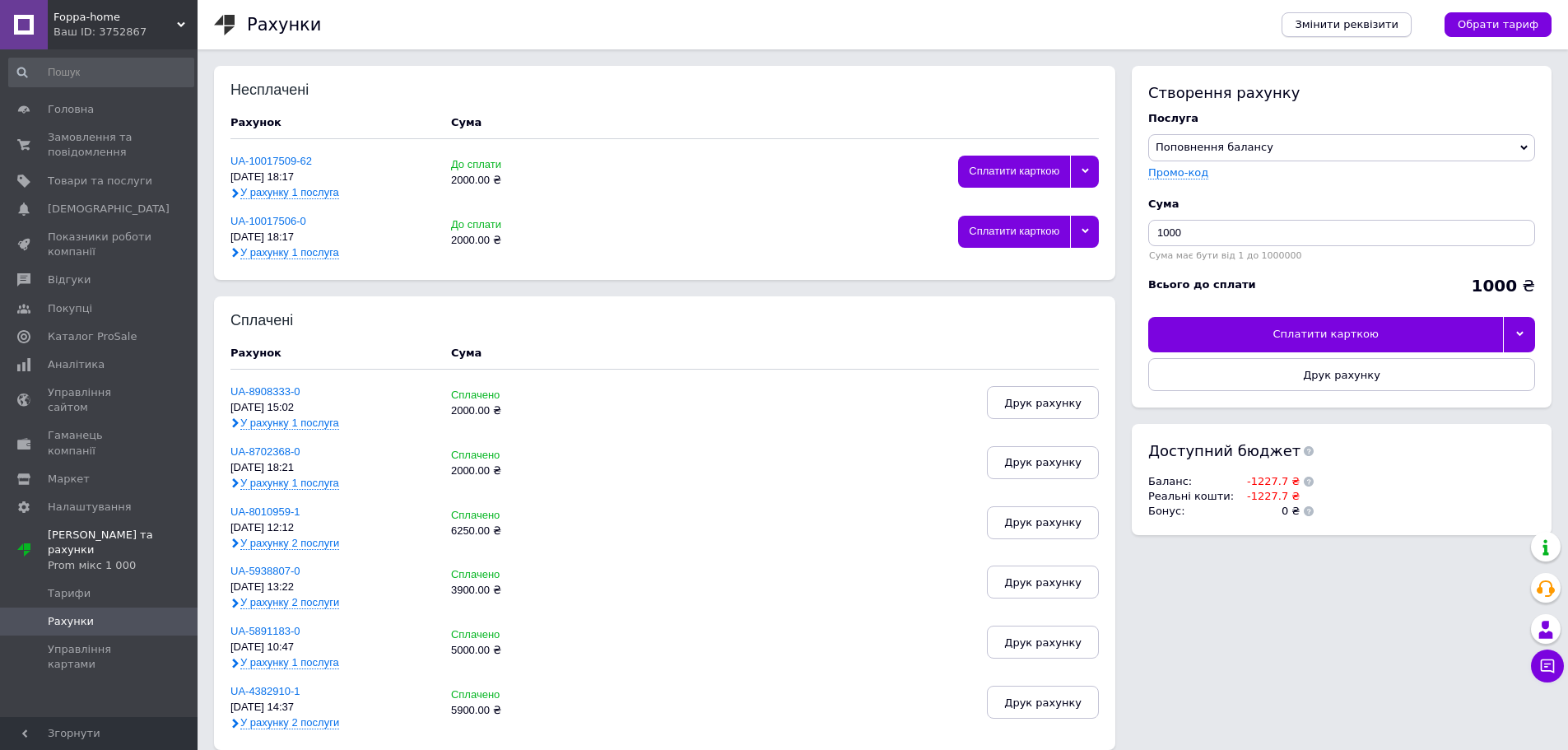
click at [1367, 36] on link "Змінити реквізити" at bounding box center [1346, 24] width 130 height 24
click at [182, 24] on use at bounding box center [180, 24] width 8 height 5
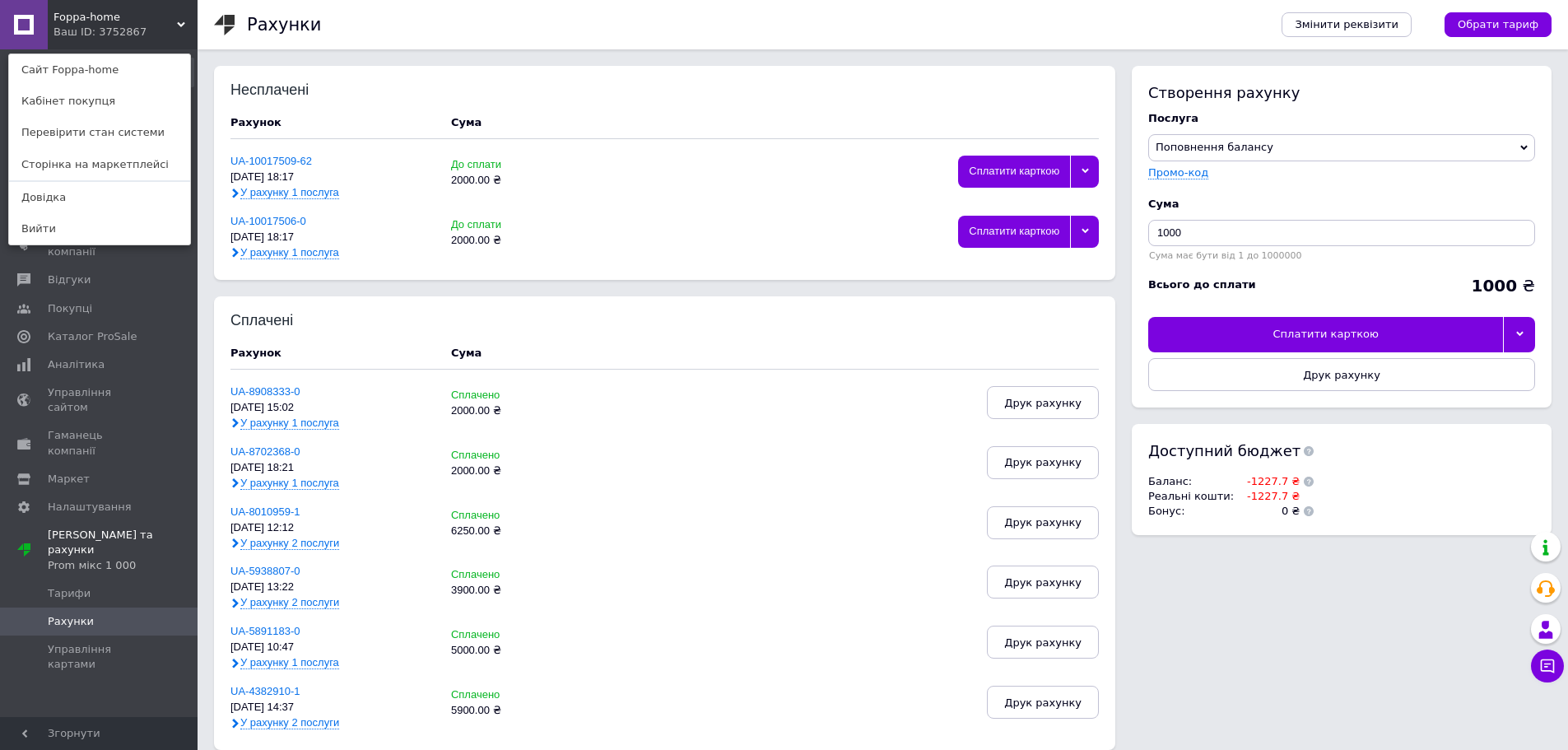
click at [803, 443] on div "Сплачені Рахунок Cума UA-8908333-0 [DATE] 15:02 У рахунку 1 послуга Сплачено 20…" at bounding box center [664, 521] width 868 height 416
click at [180, 26] on use at bounding box center [180, 24] width 8 height 5
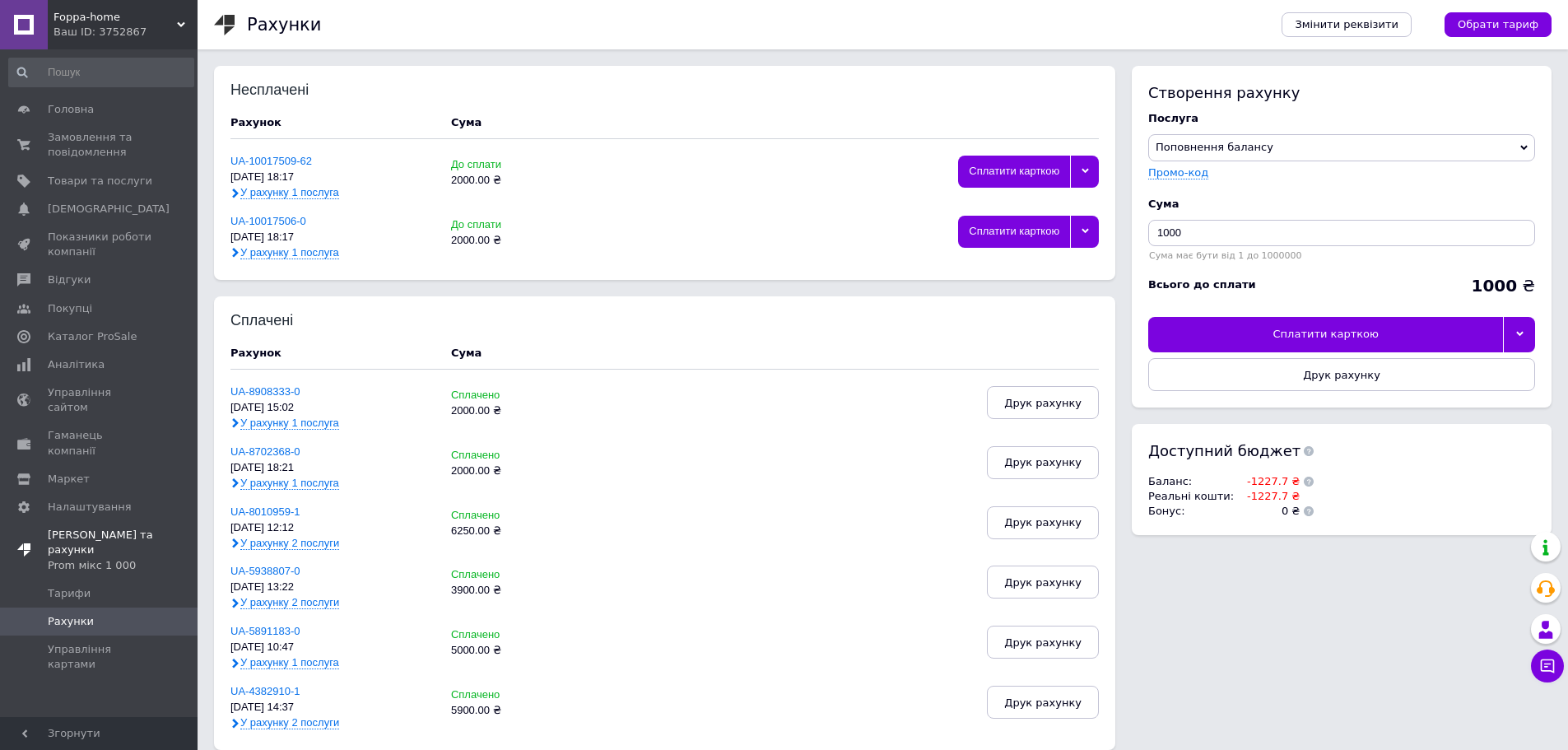
click at [72, 528] on span "[PERSON_NAME] та рахунки Prom мікс 1 000" at bounding box center [122, 551] width 149 height 45
click at [72, 528] on span "[PERSON_NAME] та рахунки Prom мікс 1 000" at bounding box center [100, 551] width 104 height 45
click at [282, 195] on span "У рахунку 1 послуга" at bounding box center [289, 193] width 99 height 13
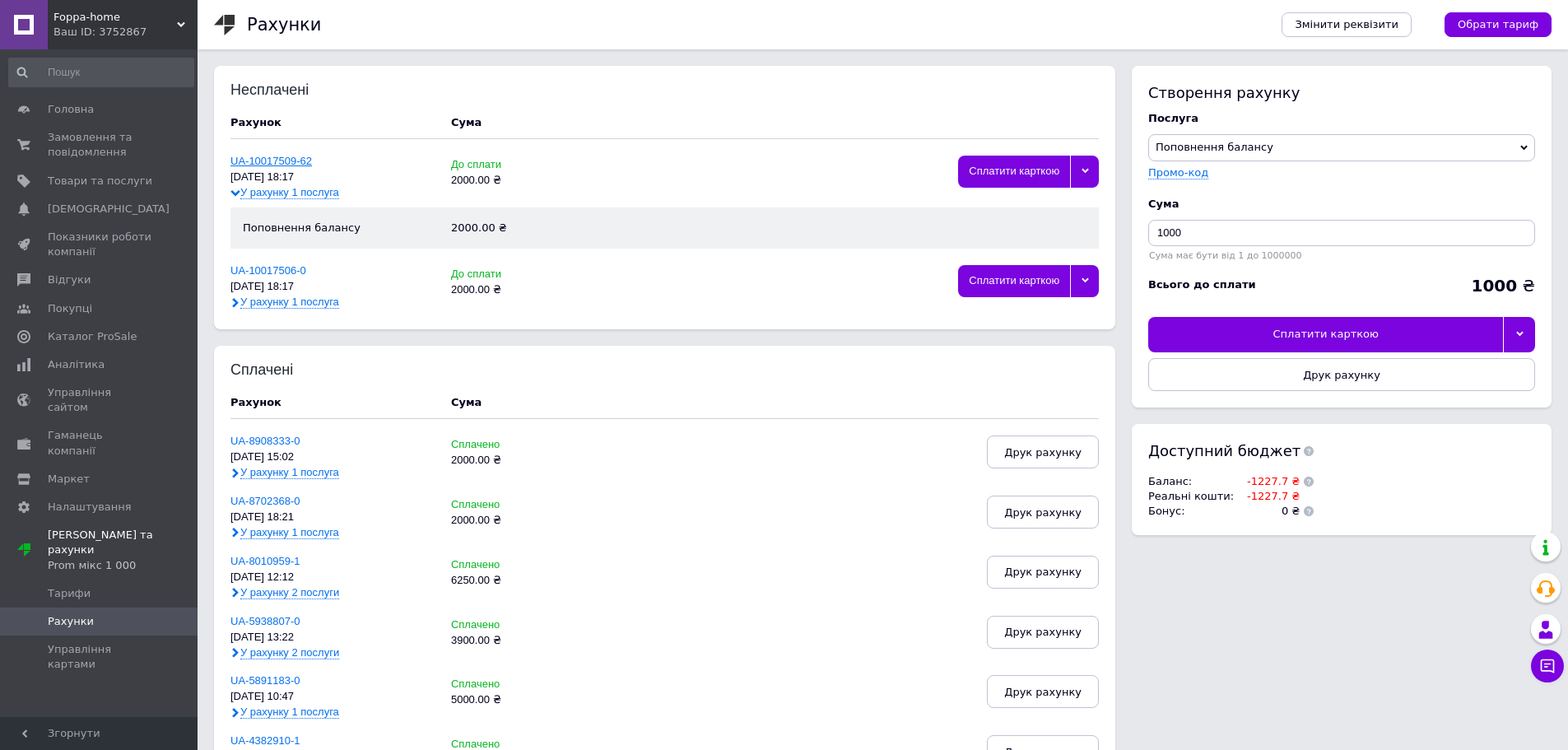
click at [268, 159] on link "UA-10017509-62" at bounding box center [271, 161] width 82 height 12
click at [236, 195] on use at bounding box center [235, 193] width 9 height 7
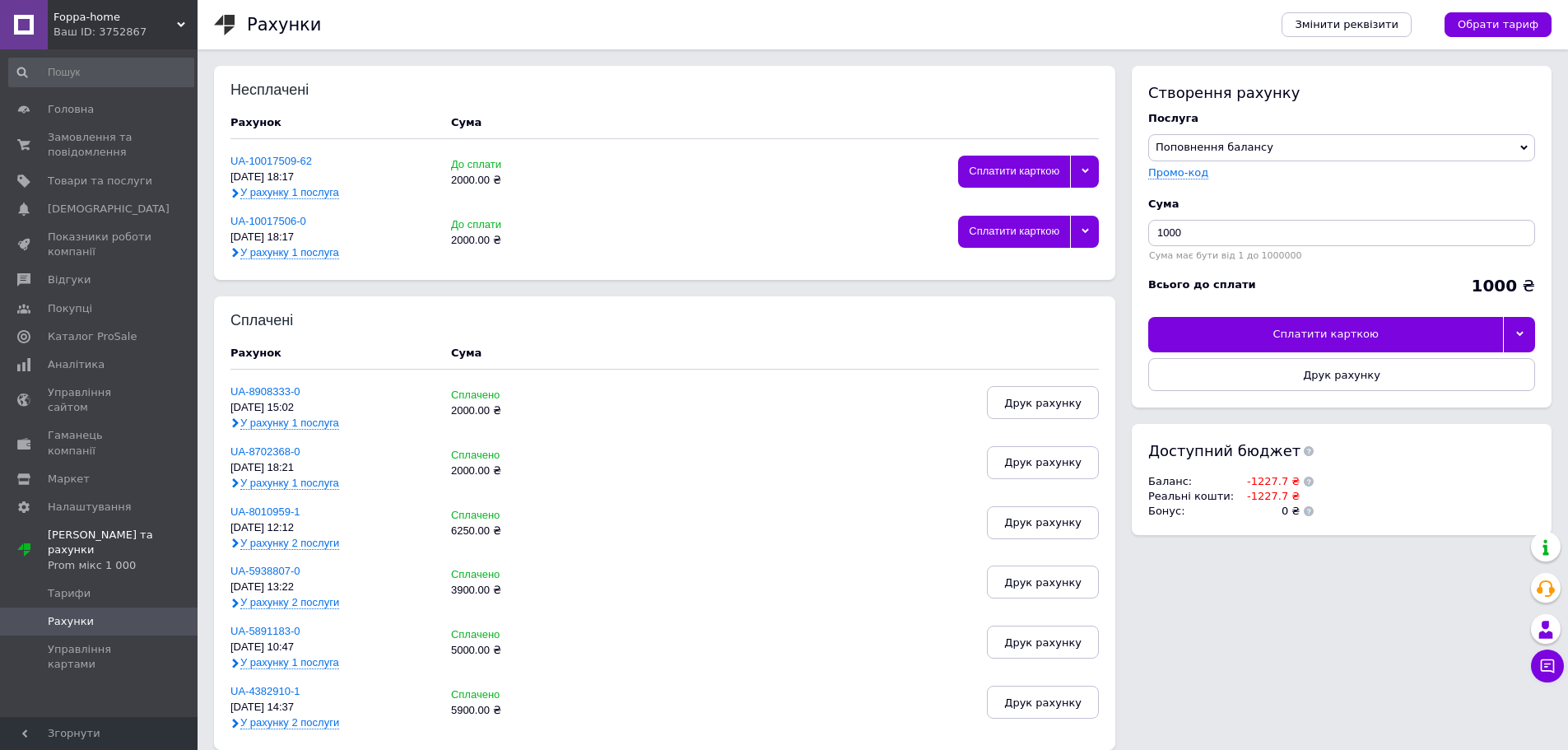
drag, startPoint x: 261, startPoint y: 173, endPoint x: 214, endPoint y: 229, distance: 73.1
click at [214, 229] on div "Несплачені Рахунок Cума UA-10017509-62 [DATE] 18:17 У рахунку 1 послуга До спла…" at bounding box center [664, 173] width 901 height 214
drag, startPoint x: 274, startPoint y: 226, endPoint x: 924, endPoint y: 247, distance: 650.3
click at [924, 247] on div "Сплатити карткою" at bounding box center [882, 238] width 435 height 43
